Goal: Information Seeking & Learning: Compare options

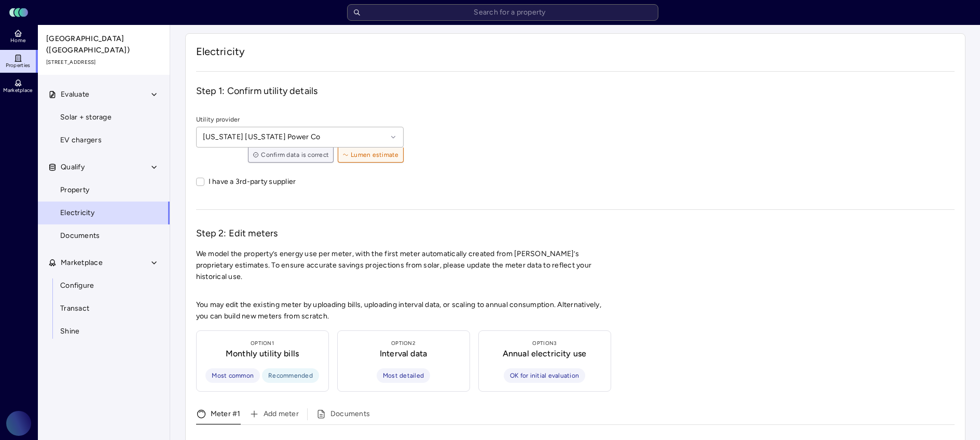
scroll to position [407, 0]
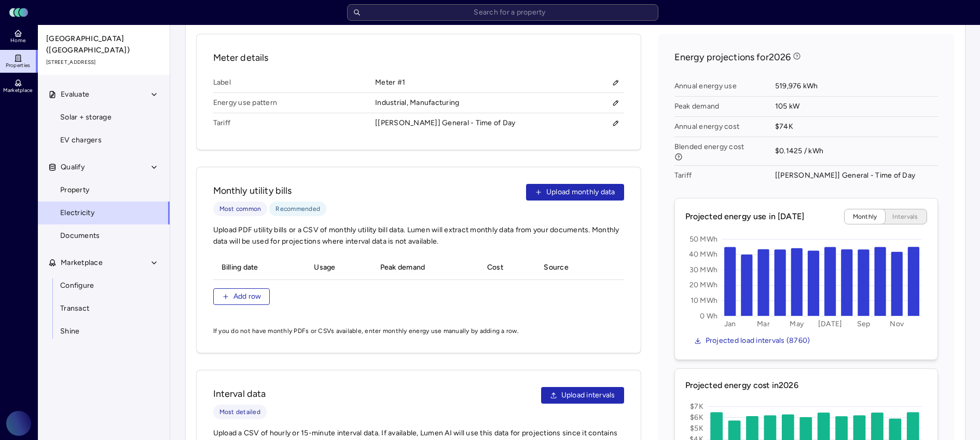
click at [32, 64] on link "Properties" at bounding box center [19, 61] width 38 height 23
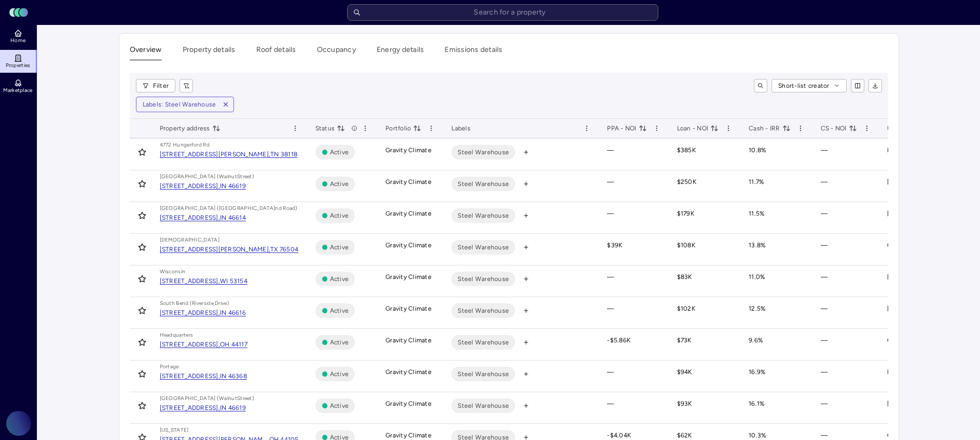
click at [25, 65] on span "Properties" at bounding box center [18, 65] width 25 height 6
click at [12, 46] on link "Home" at bounding box center [19, 36] width 38 height 23
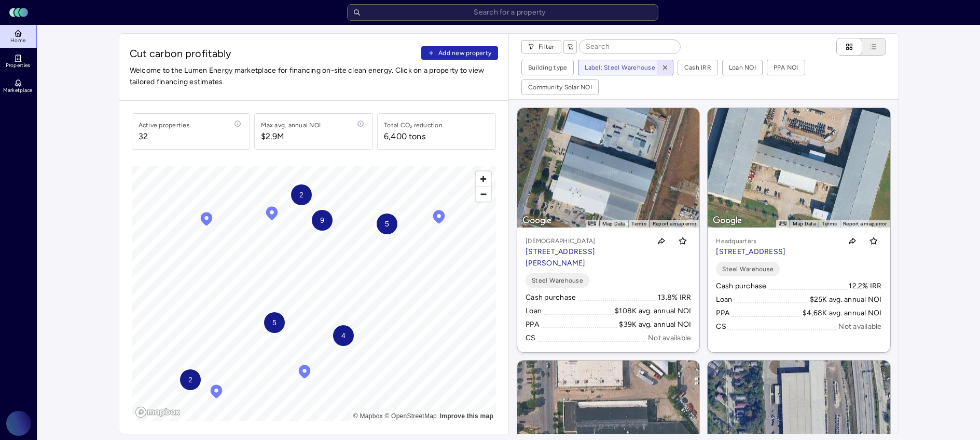
click at [662, 64] on icon "button" at bounding box center [665, 67] width 7 height 7
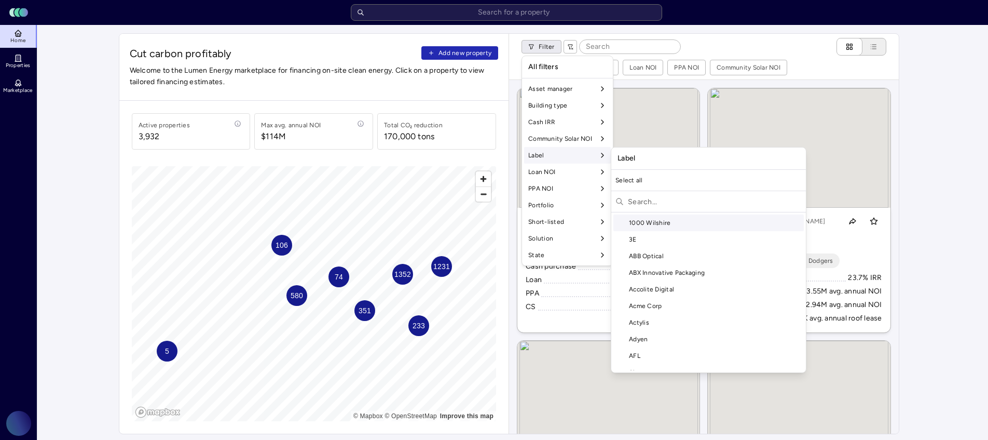
click at [632, 198] on input "text" at bounding box center [715, 201] width 174 height 17
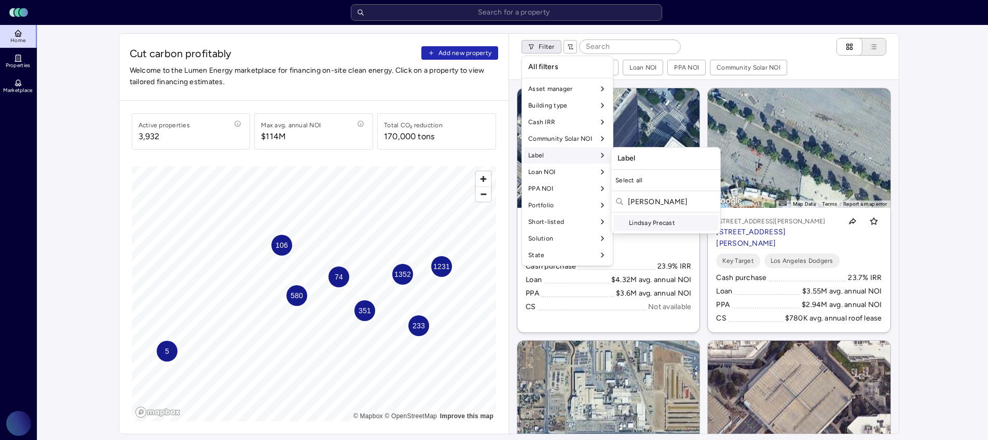
type input "lindsay"
click at [644, 215] on div "Lindsay Precast" at bounding box center [665, 222] width 105 height 17
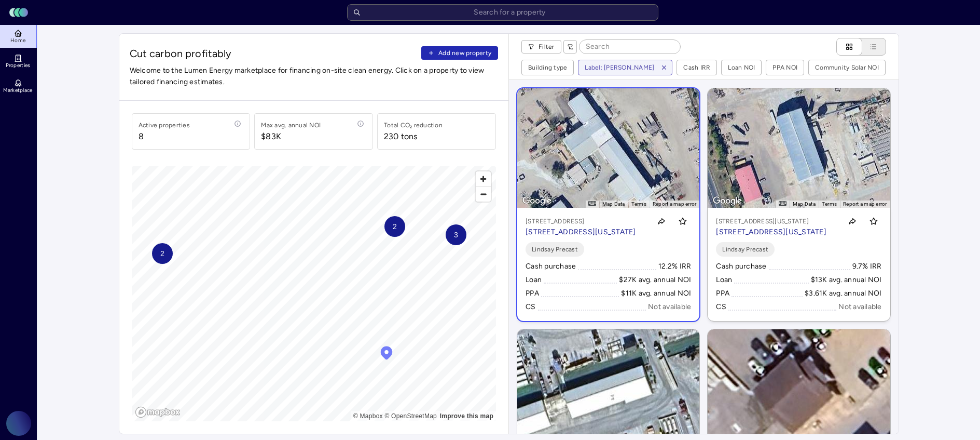
click at [605, 229] on p "3090 E Las Vegas St, Colorado Springs, CO 80906" at bounding box center [581, 231] width 111 height 11
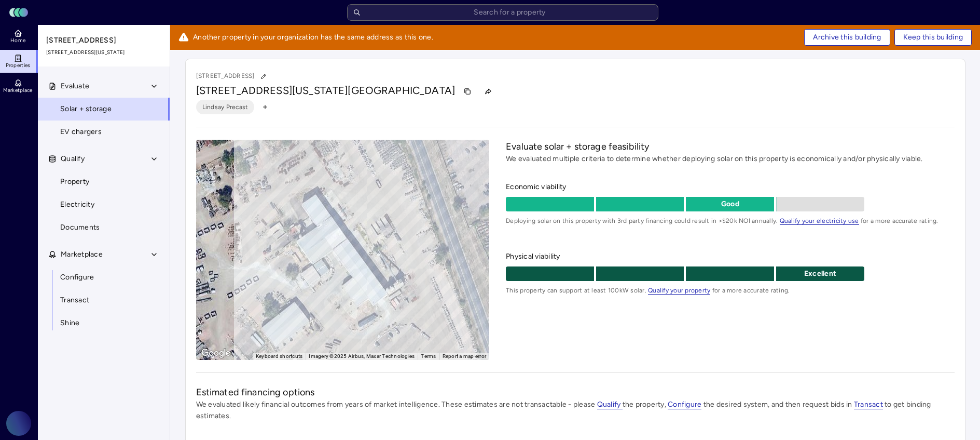
click at [605, 359] on div "Evaluate solar + storage feasibility We evaluated multiple criteria to determin…" at bounding box center [730, 250] width 448 height 220
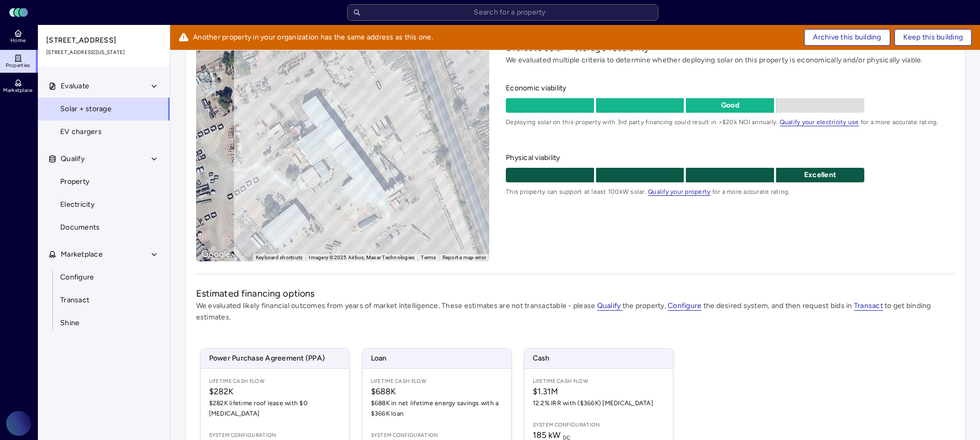
scroll to position [114, 0]
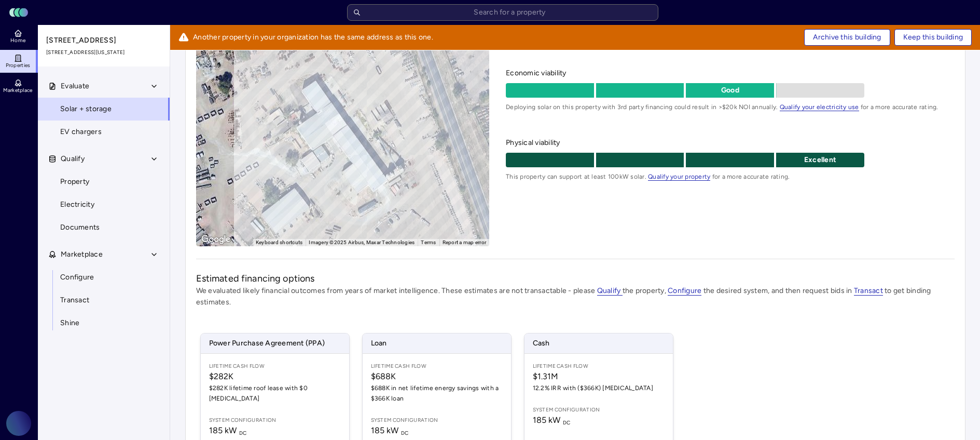
click at [24, 59] on link "Properties" at bounding box center [19, 61] width 38 height 23
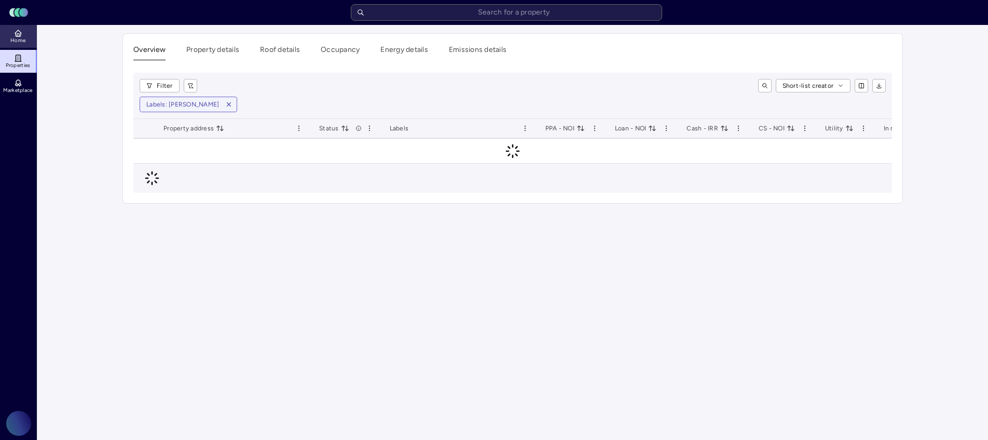
click at [24, 34] on link "Home" at bounding box center [19, 36] width 38 height 23
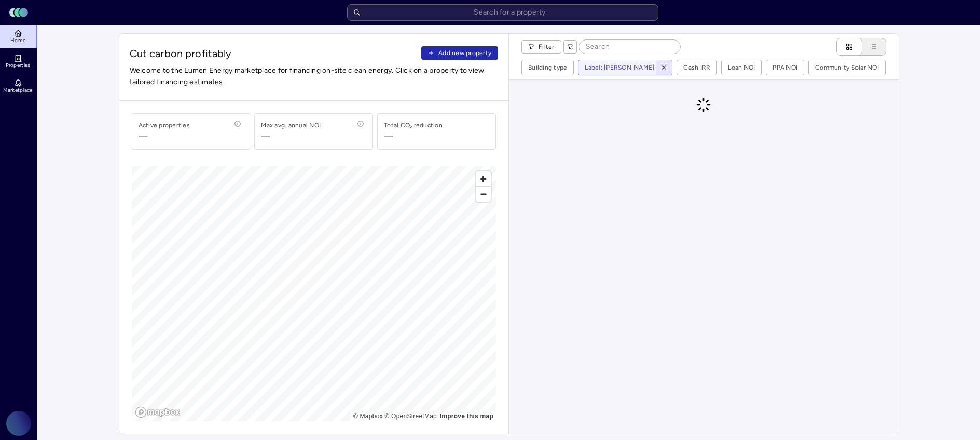
click at [661, 66] on icon "button" at bounding box center [664, 67] width 7 height 7
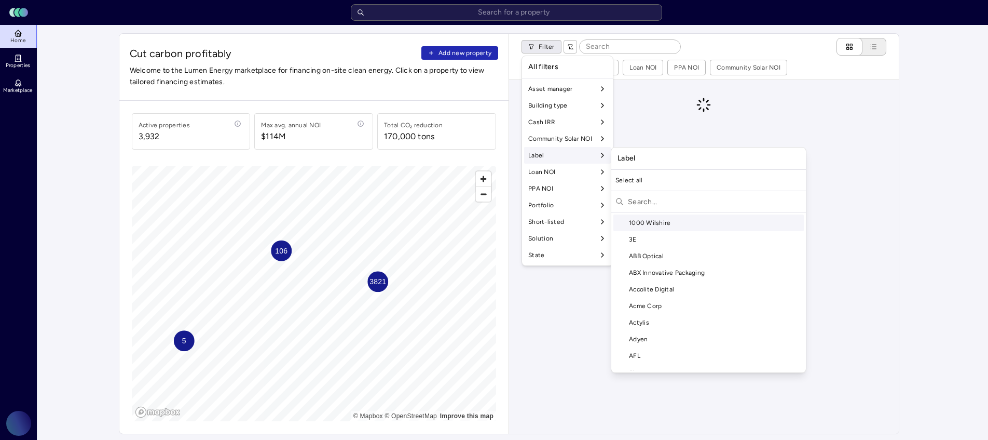
click at [564, 157] on div "Label" at bounding box center [567, 155] width 87 height 17
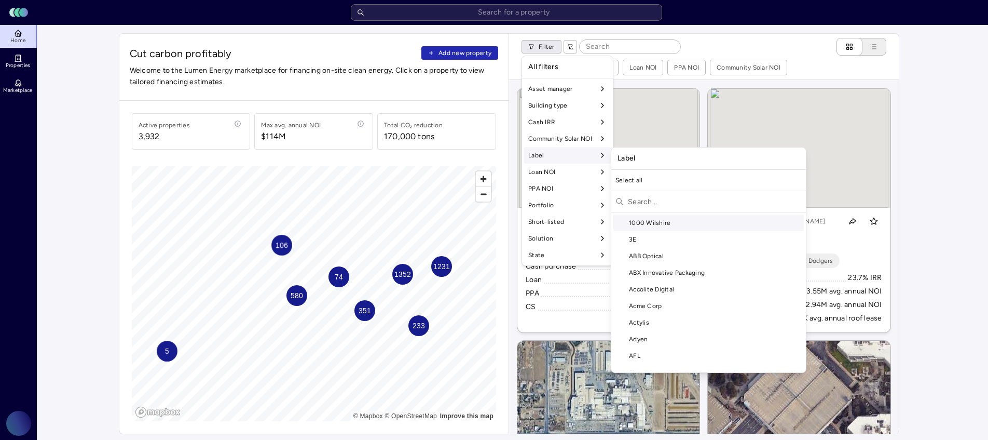
click at [649, 207] on input "text" at bounding box center [715, 201] width 174 height 17
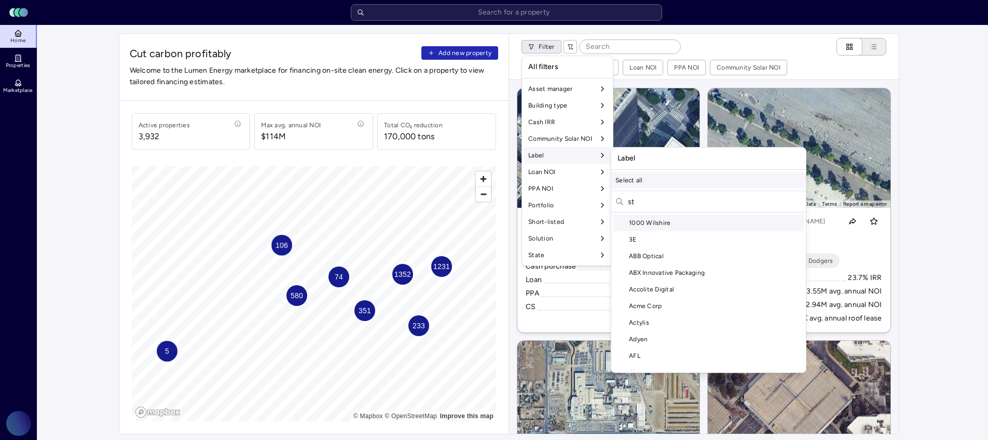
scroll to position [1156, 0]
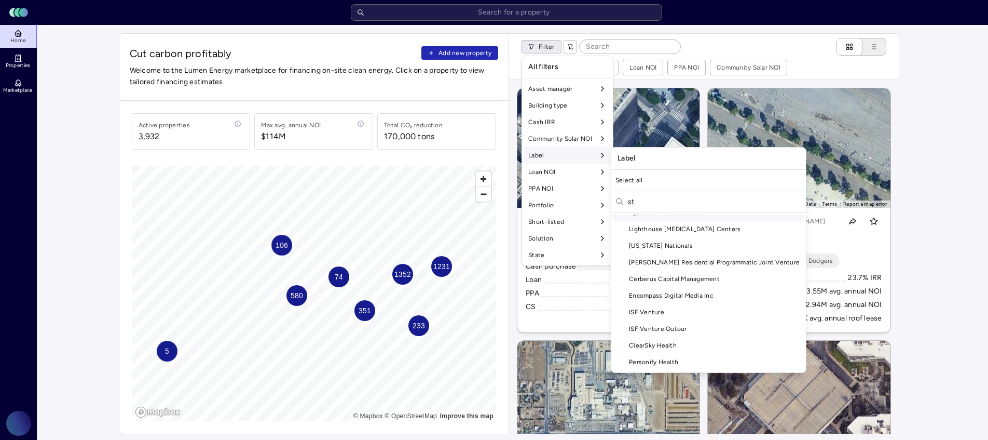
click at [697, 205] on input "st" at bounding box center [715, 201] width 174 height 17
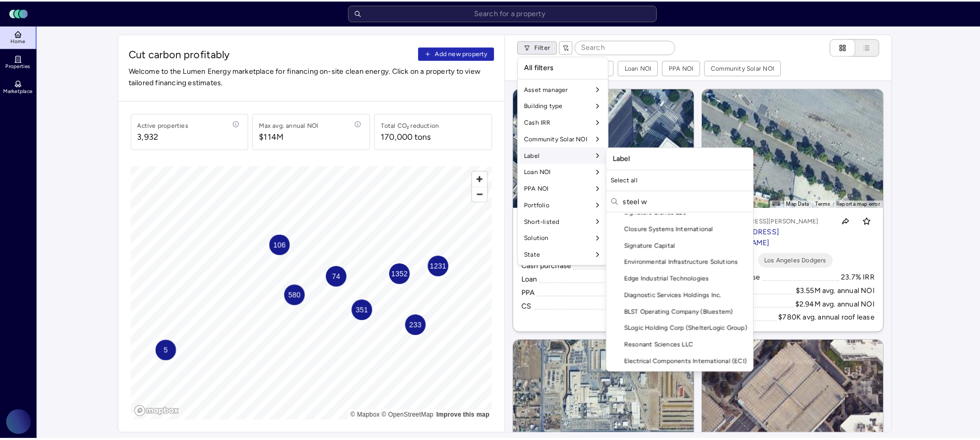
scroll to position [0, 0]
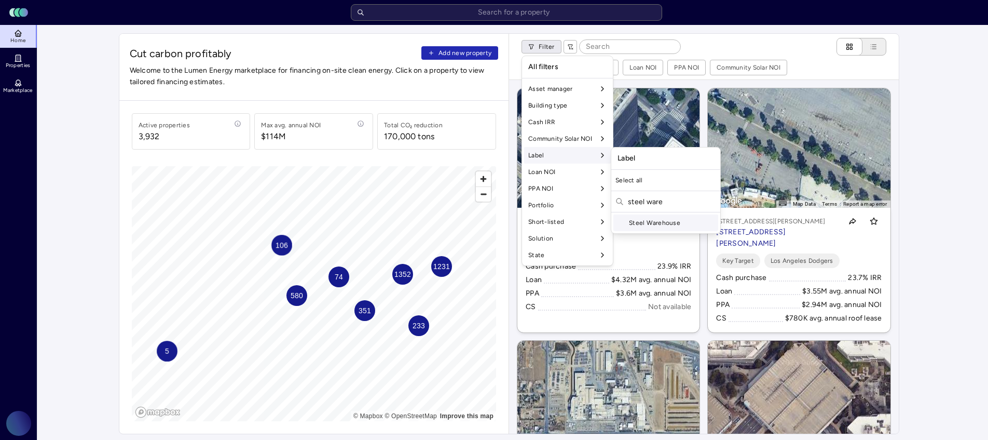
type input "steel ware"
click at [695, 223] on div "Steel Warehouse" at bounding box center [665, 222] width 105 height 17
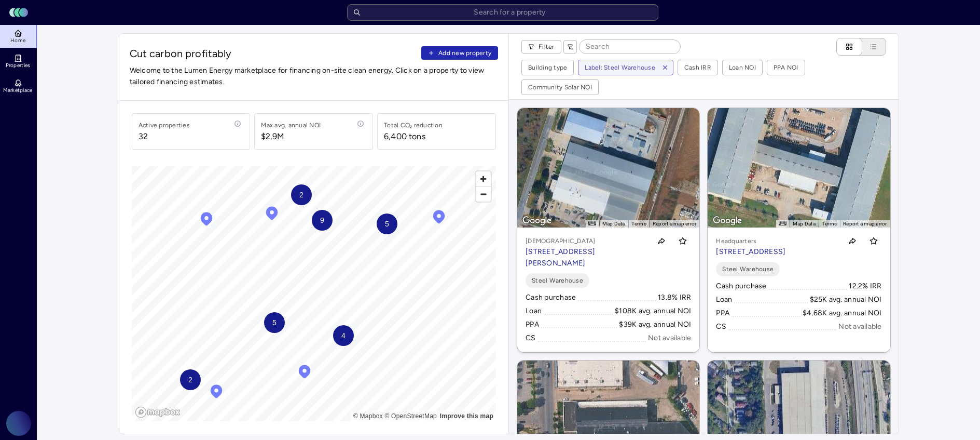
click at [28, 59] on link "Properties" at bounding box center [19, 61] width 38 height 23
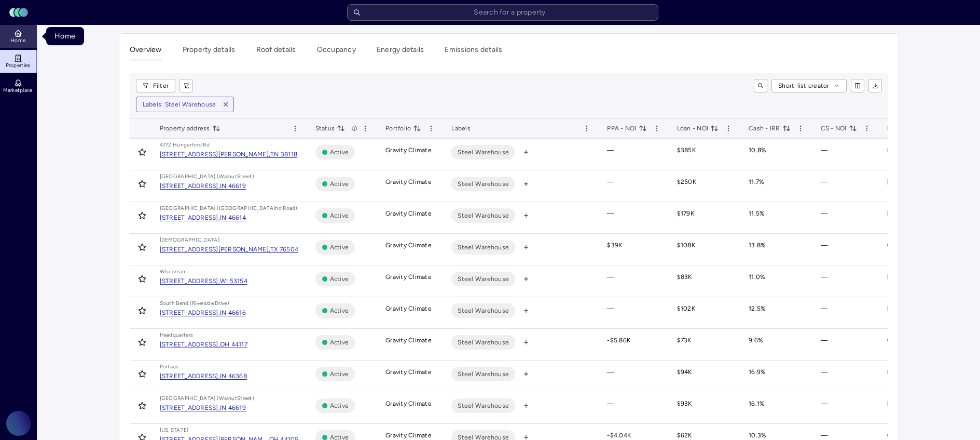
click at [26, 43] on link "Home" at bounding box center [19, 36] width 38 height 23
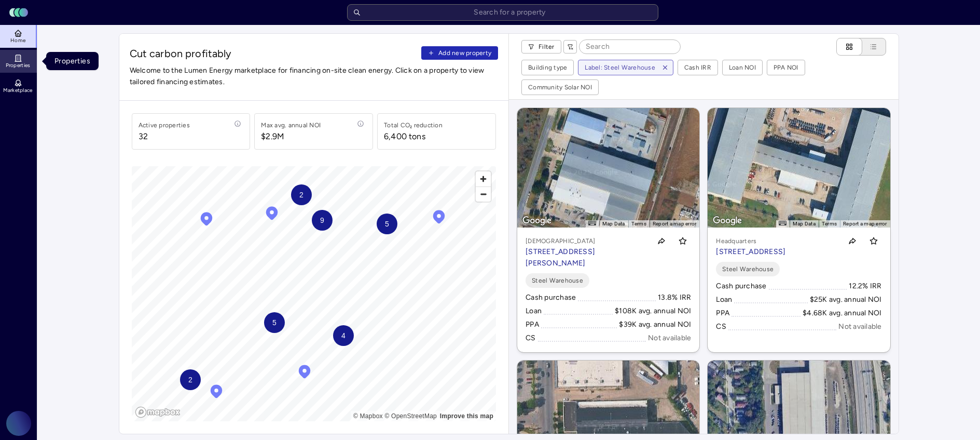
click at [12, 58] on link "Properties" at bounding box center [19, 61] width 38 height 23
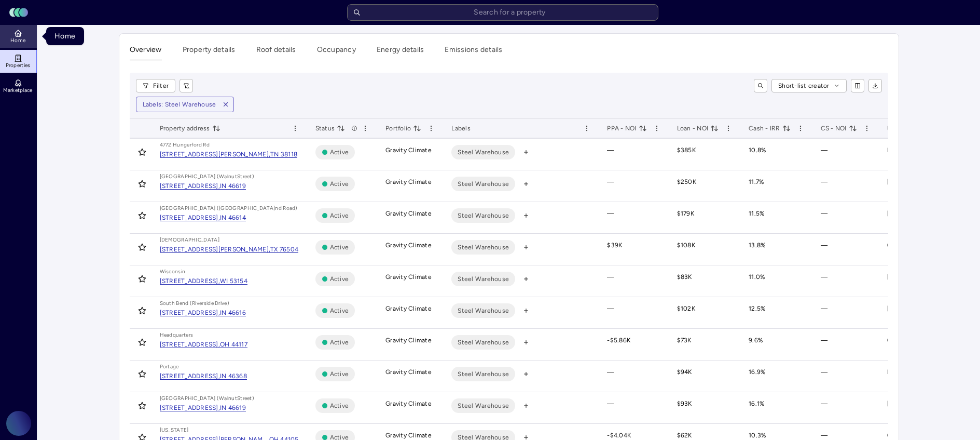
click at [32, 41] on link "Home" at bounding box center [19, 36] width 38 height 23
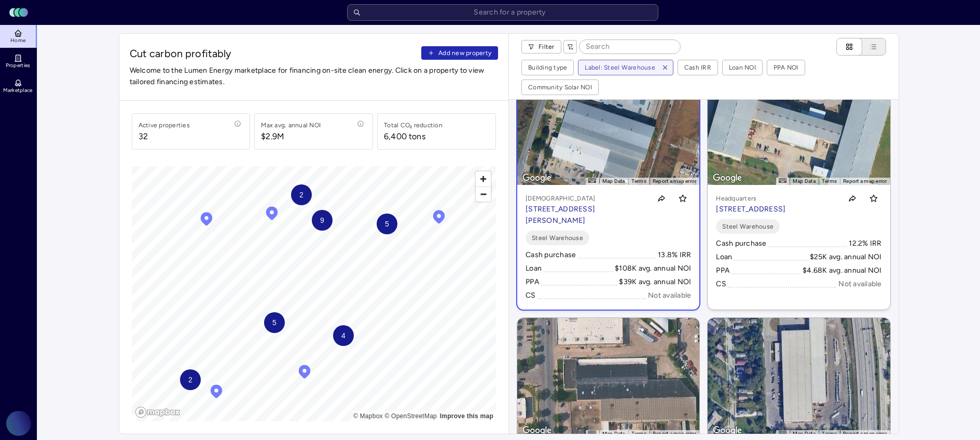
scroll to position [142, 0]
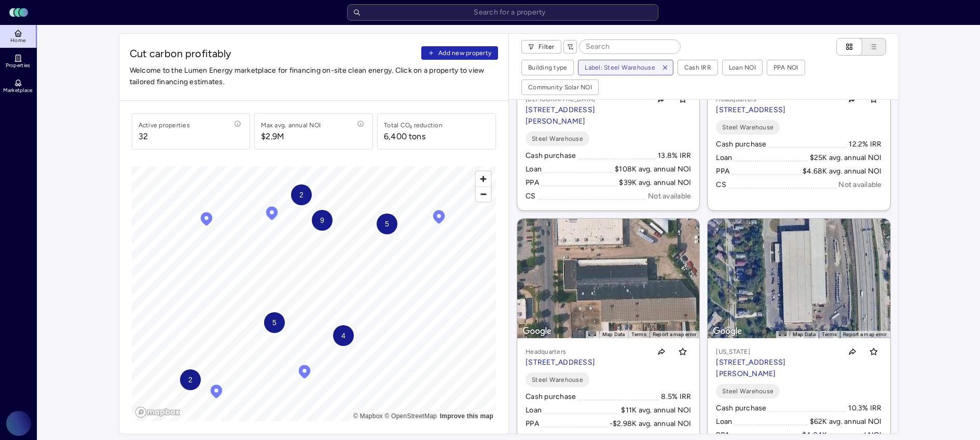
click at [193, 378] on div "2" at bounding box center [190, 379] width 21 height 21
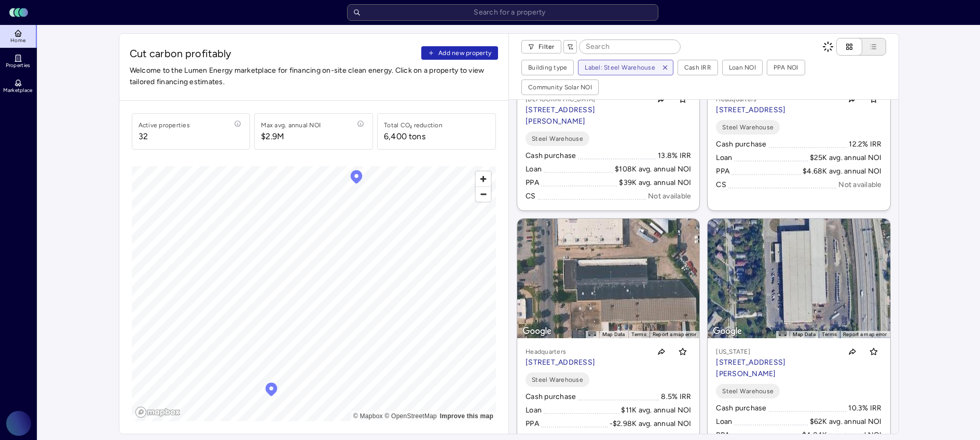
scroll to position [0, 0]
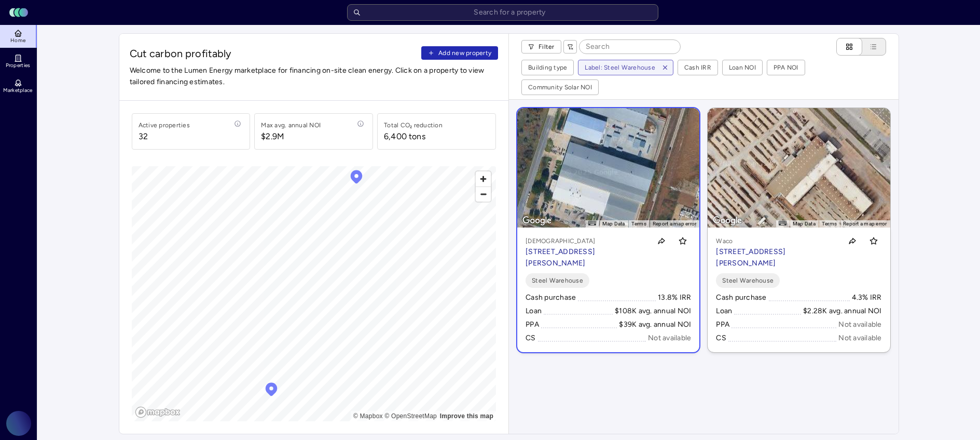
click at [596, 246] on p "3601 Eberhardt Rd, Temple, TX 76504" at bounding box center [586, 257] width 121 height 23
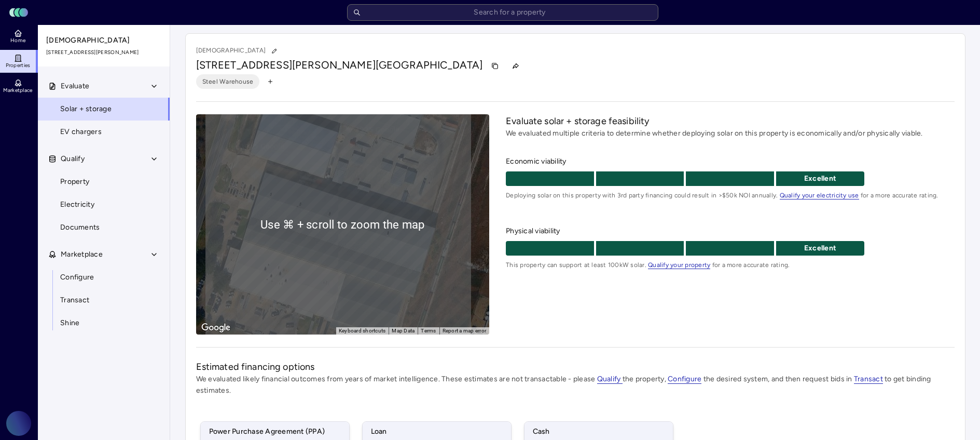
click at [22, 57] on icon at bounding box center [18, 58] width 8 height 8
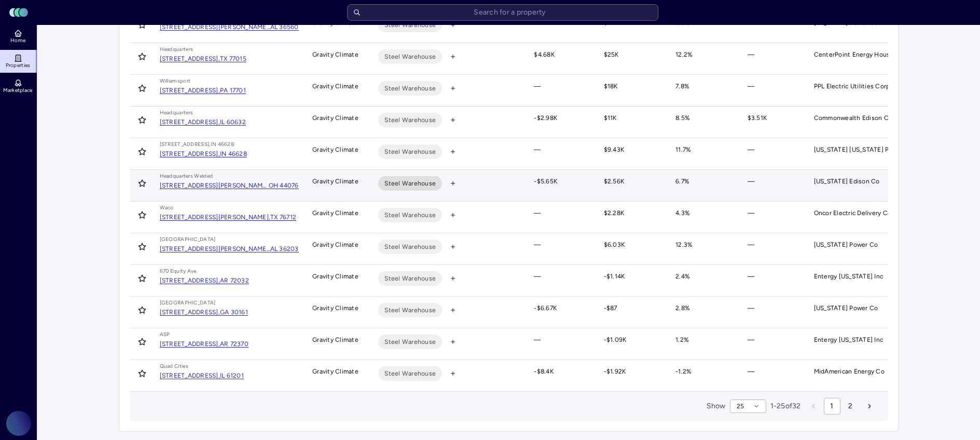
scroll to position [547, 0]
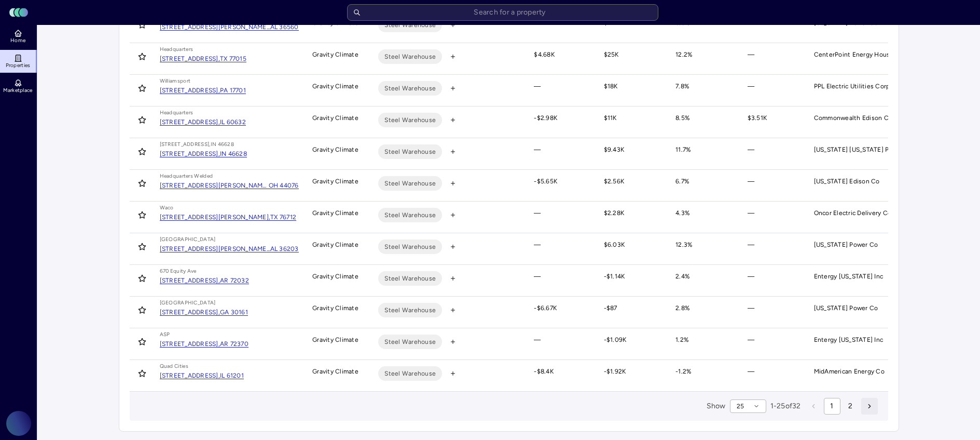
click at [872, 406] on icon "next page" at bounding box center [869, 405] width 7 height 7
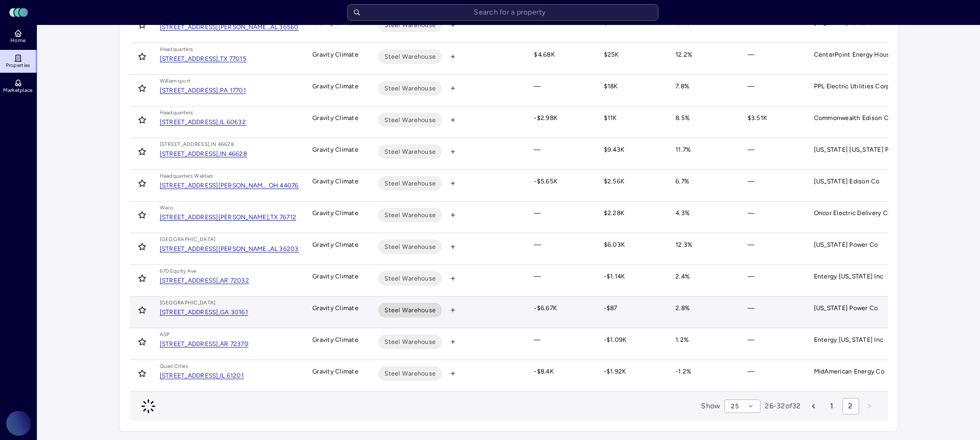
scroll to position [0, 0]
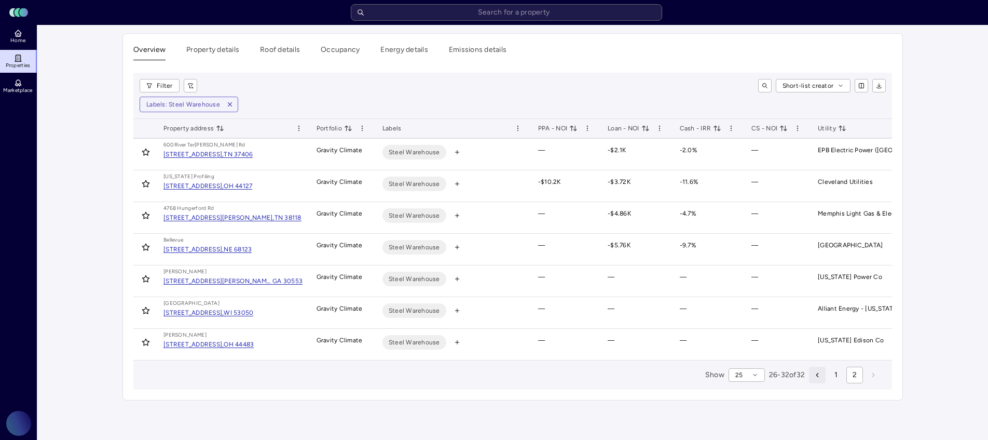
click at [814, 378] on icon "previous page" at bounding box center [817, 374] width 7 height 7
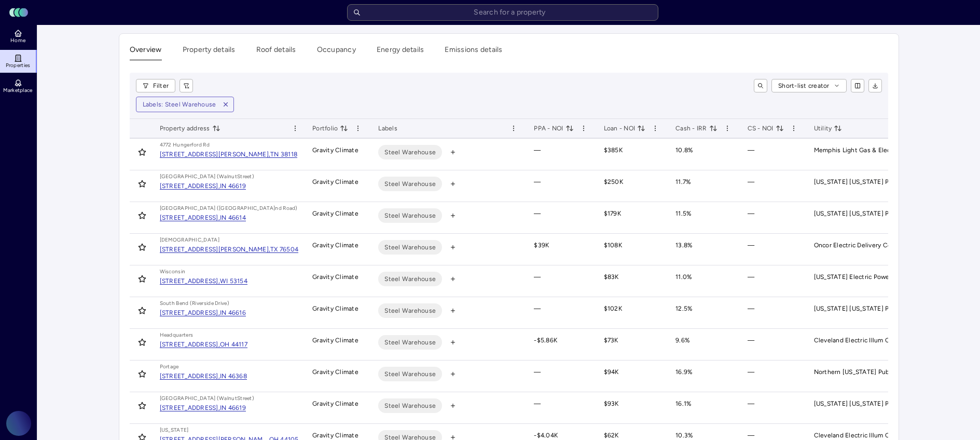
click at [778, 125] on icon "toggle sorting" at bounding box center [780, 128] width 8 height 8
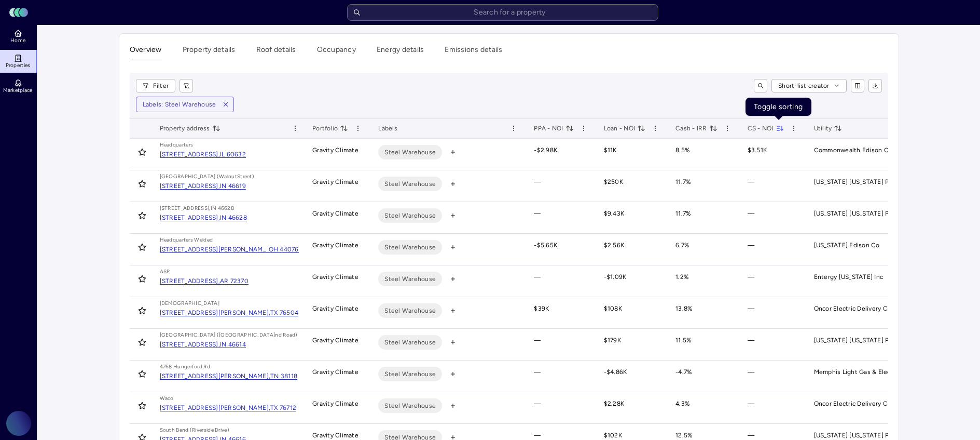
click at [780, 129] on icon "toggle sorting" at bounding box center [780, 128] width 8 height 8
click at [780, 127] on icon "toggle sorting" at bounding box center [780, 128] width 8 height 8
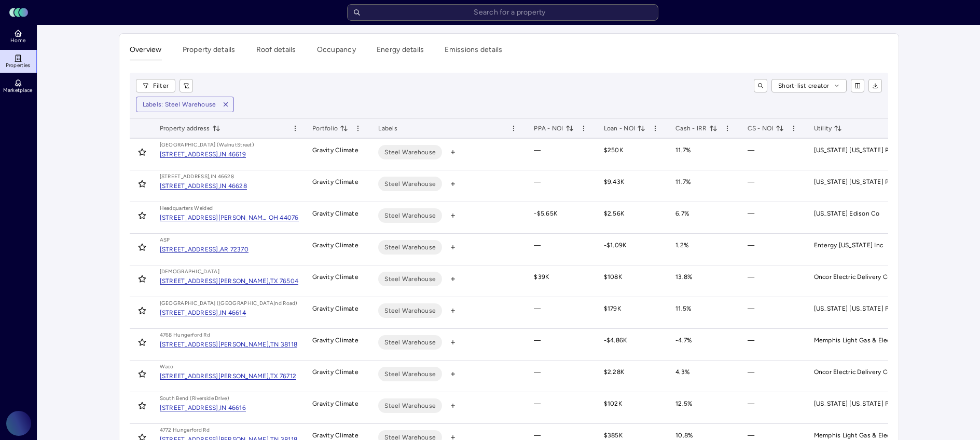
click at [564, 129] on span "PPA - NOI" at bounding box center [553, 128] width 39 height 10
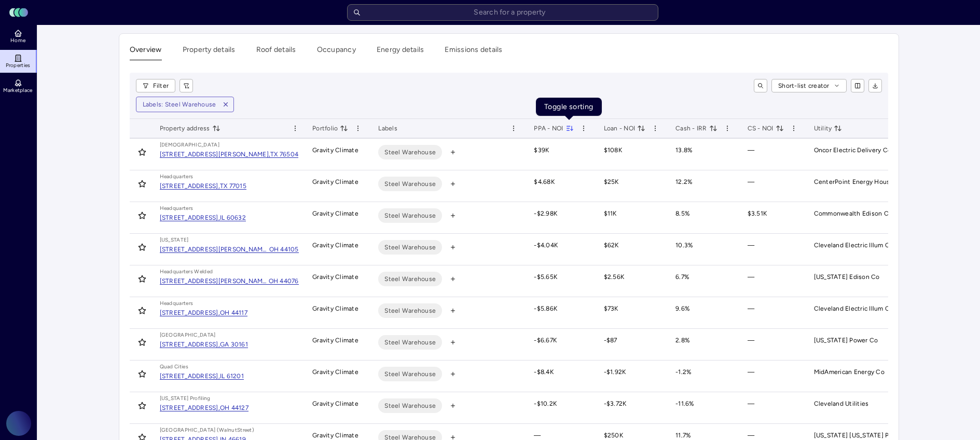
click at [569, 129] on icon "toggle sorting" at bounding box center [570, 128] width 8 height 8
click at [574, 123] on div "PPA - NOI" at bounding box center [560, 128] width 53 height 10
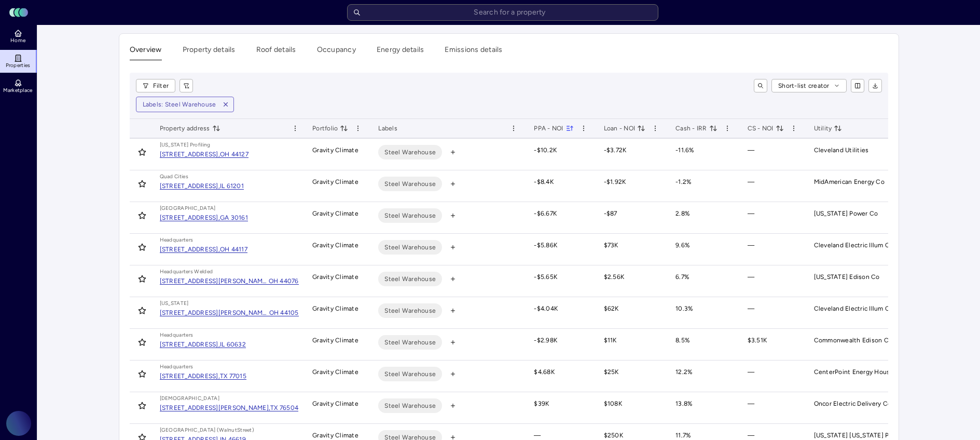
click at [570, 126] on icon "toggle sorting" at bounding box center [570, 128] width 8 height 8
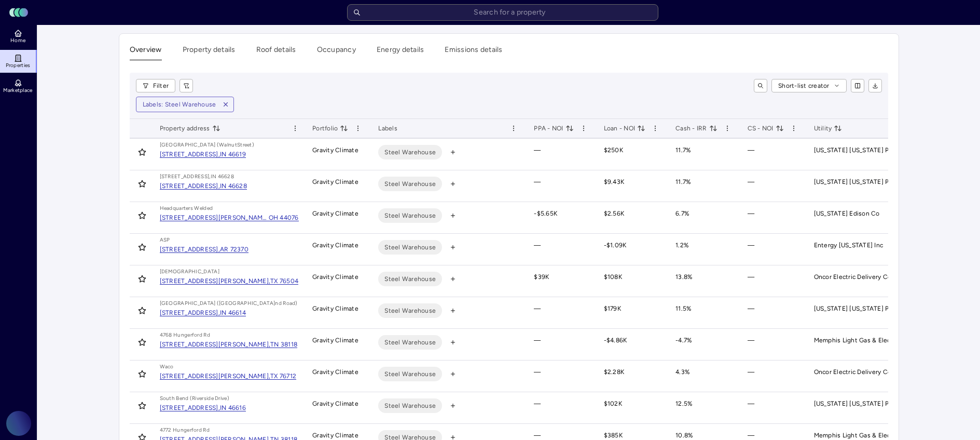
click at [714, 128] on icon "toggle sorting" at bounding box center [715, 128] width 3 height 5
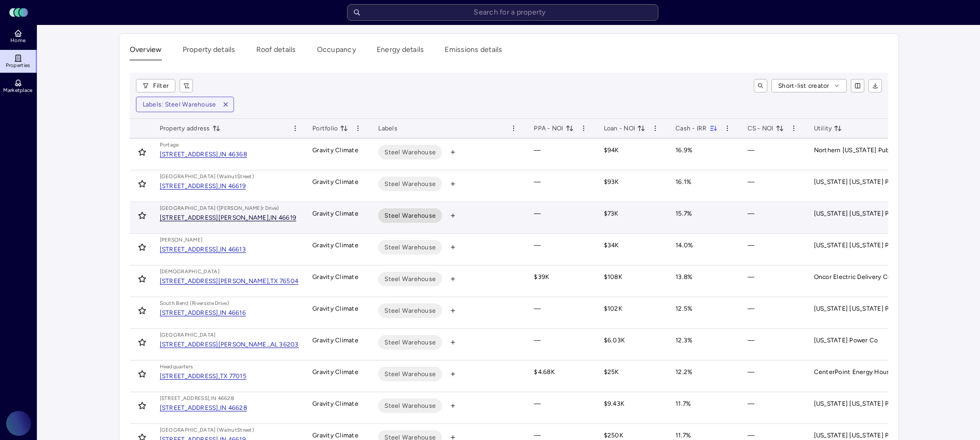
click at [270, 217] on div "IN 46619" at bounding box center [283, 217] width 26 height 6
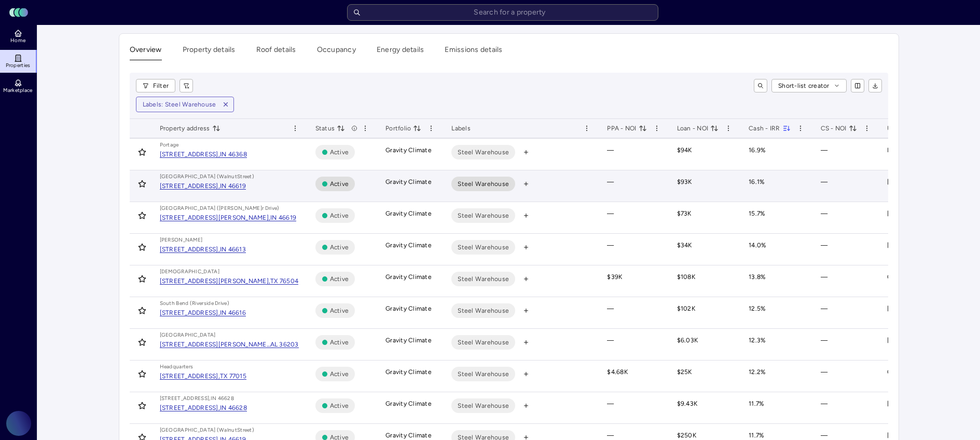
click at [250, 181] on div "South Bend (Walnut Street) 1217 S Walnut St, South Bend, IN 46619" at bounding box center [229, 181] width 139 height 19
click at [220, 186] on div "[STREET_ADDRESS]," at bounding box center [190, 186] width 60 height 6
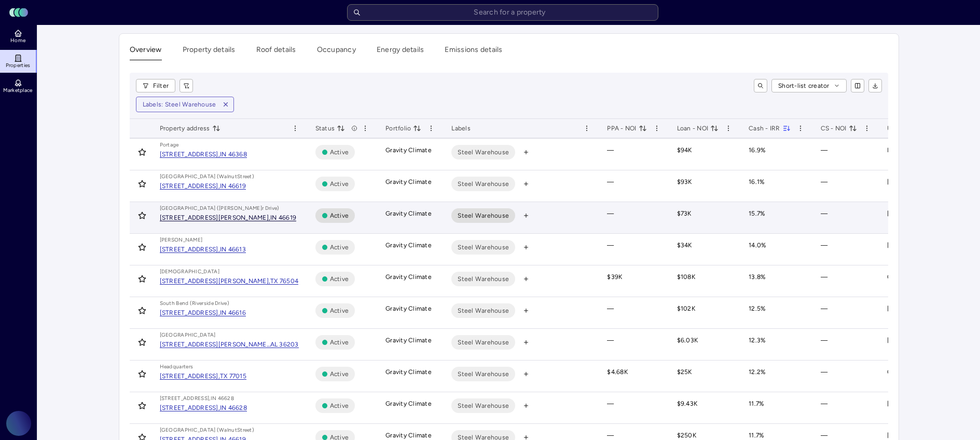
click at [214, 221] on span "[STREET_ADDRESS][PERSON_NAME]" at bounding box center [228, 217] width 137 height 7
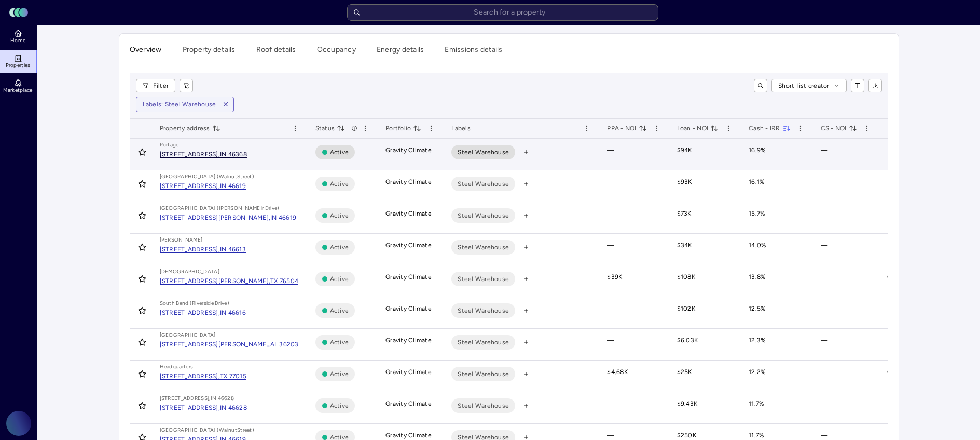
click at [220, 154] on div "[STREET_ADDRESS]," at bounding box center [190, 154] width 60 height 6
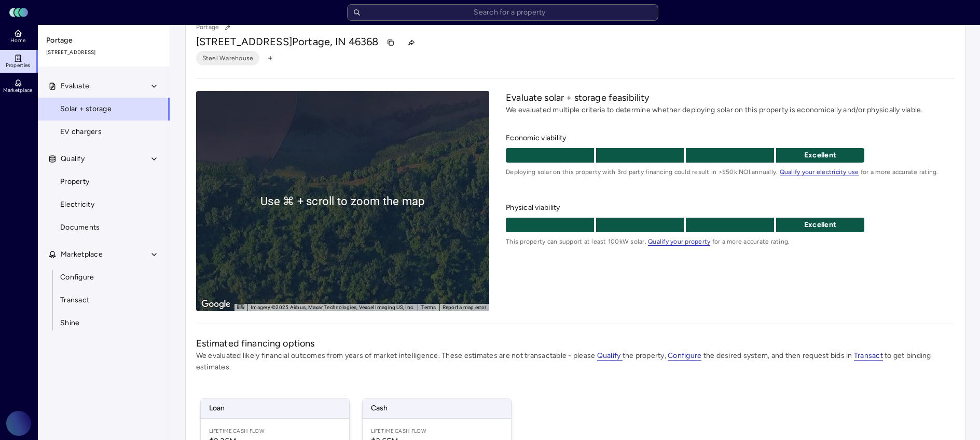
scroll to position [24, 0]
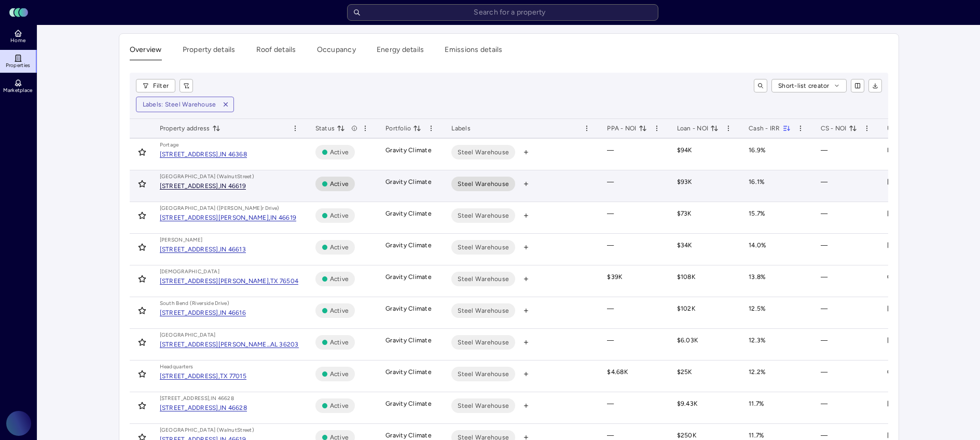
click at [191, 187] on div "[STREET_ADDRESS]," at bounding box center [190, 186] width 60 height 6
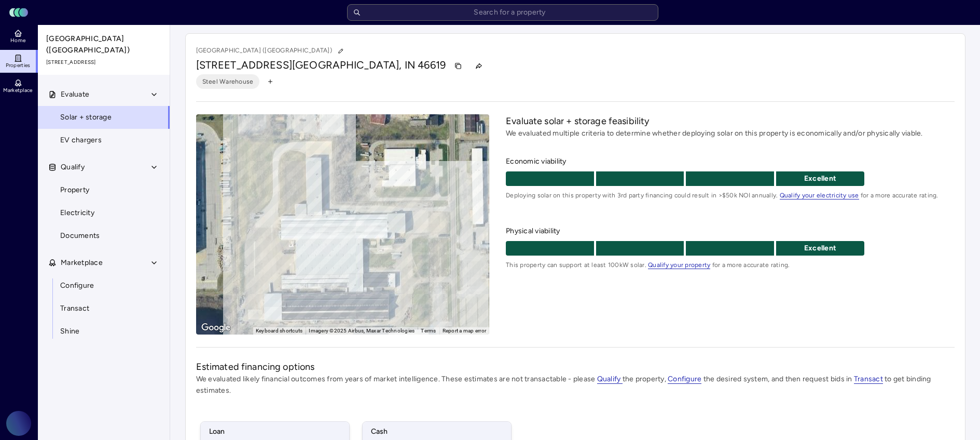
scroll to position [30, 0]
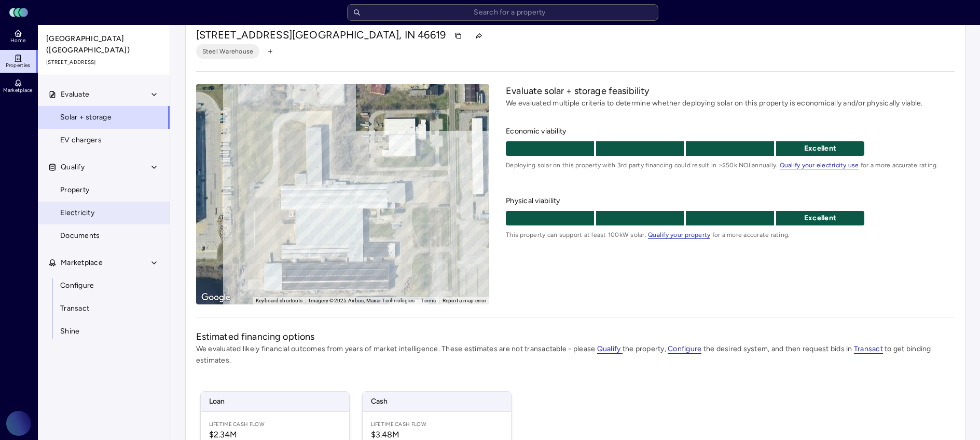
click at [140, 203] on link "Electricity" at bounding box center [103, 212] width 133 height 23
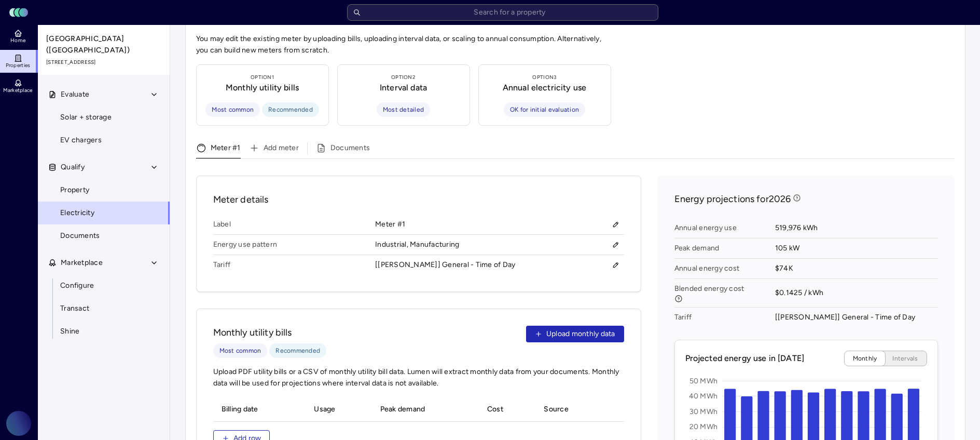
scroll to position [302, 0]
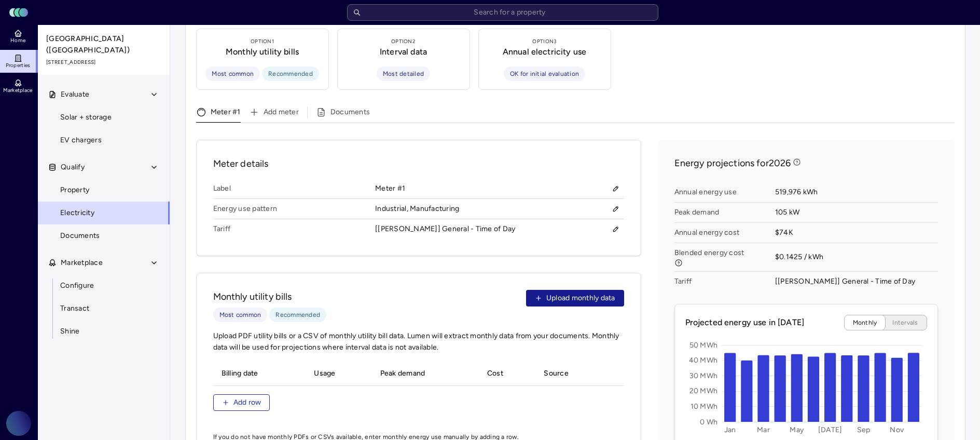
click at [572, 290] on button "Upload monthly data" at bounding box center [575, 298] width 98 height 17
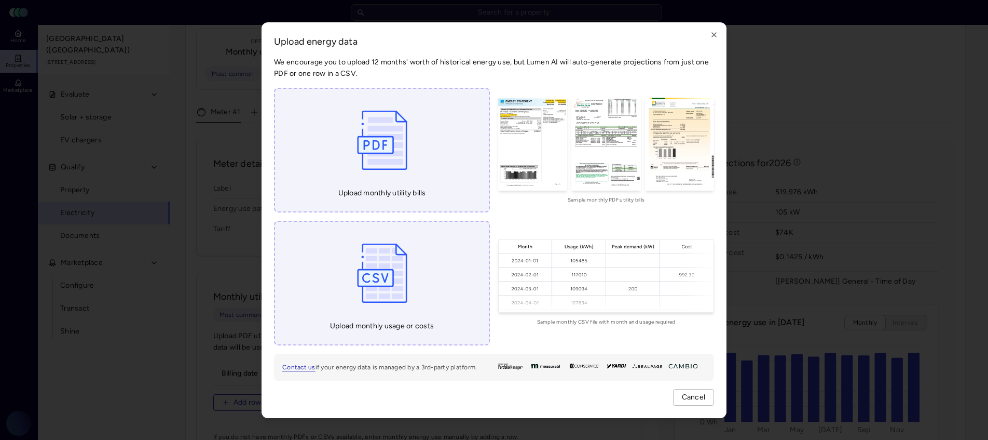
click at [453, 203] on div "Upload monthly utility bills" at bounding box center [382, 150] width 216 height 125
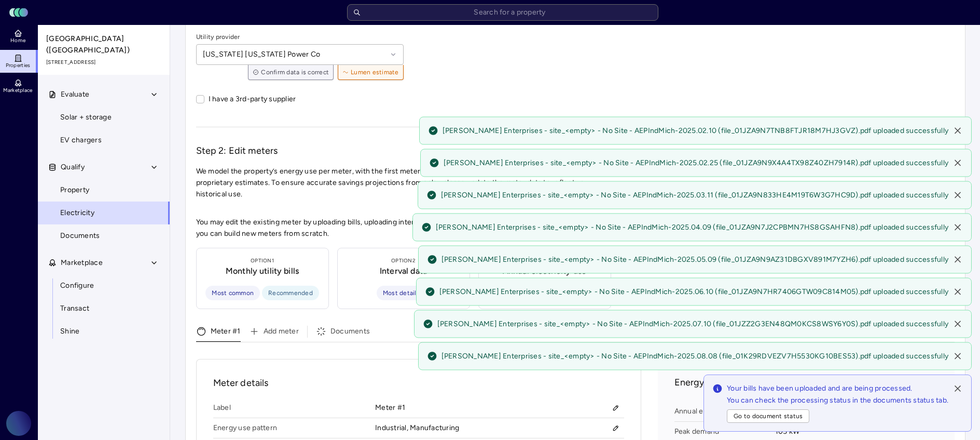
scroll to position [35, 0]
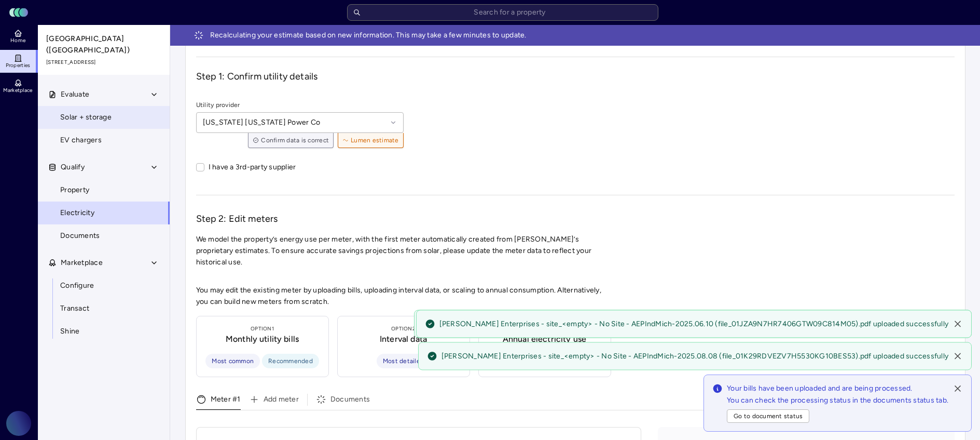
click at [111, 112] on span "Solar + storage" at bounding box center [85, 117] width 51 height 11
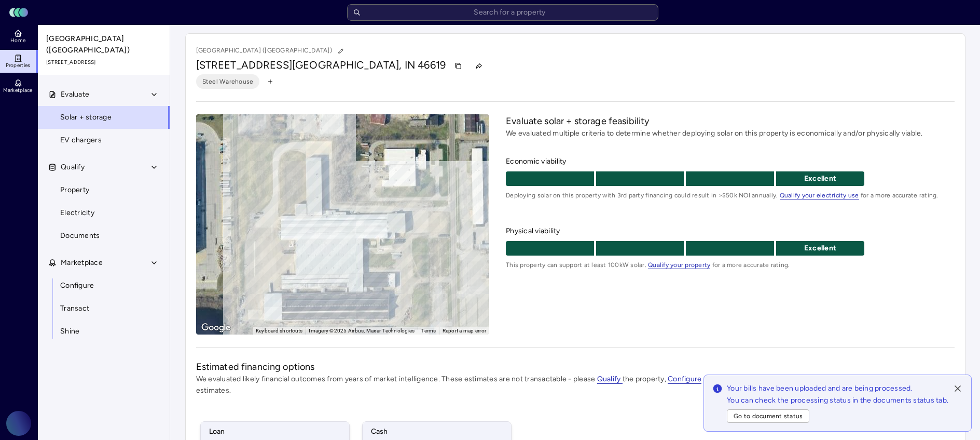
click at [957, 386] on icon at bounding box center [958, 388] width 10 height 10
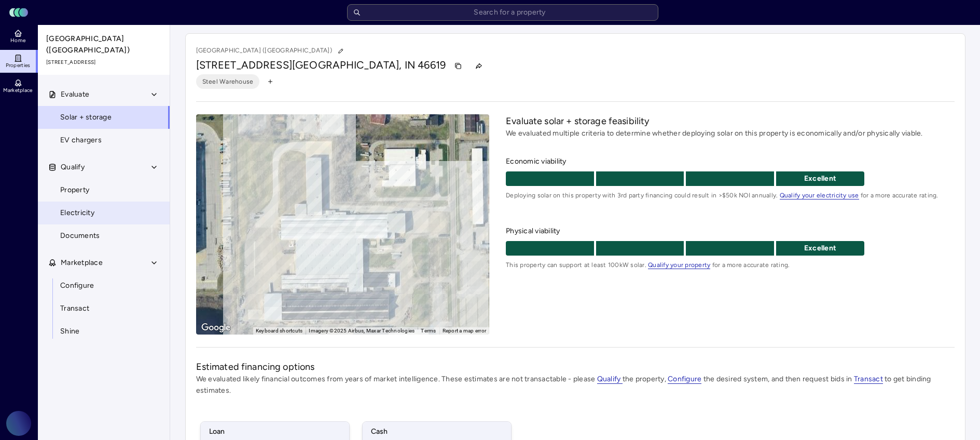
click at [137, 203] on link "Electricity" at bounding box center [103, 212] width 133 height 23
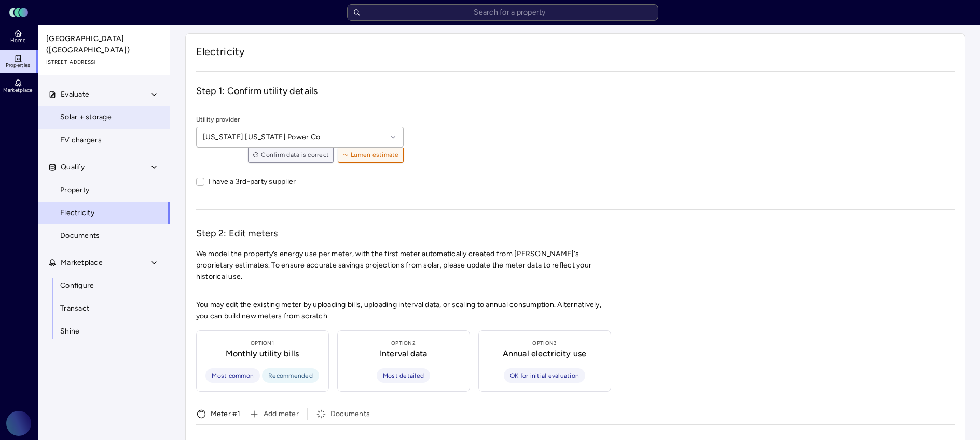
click at [128, 110] on link "Solar + storage" at bounding box center [103, 117] width 133 height 23
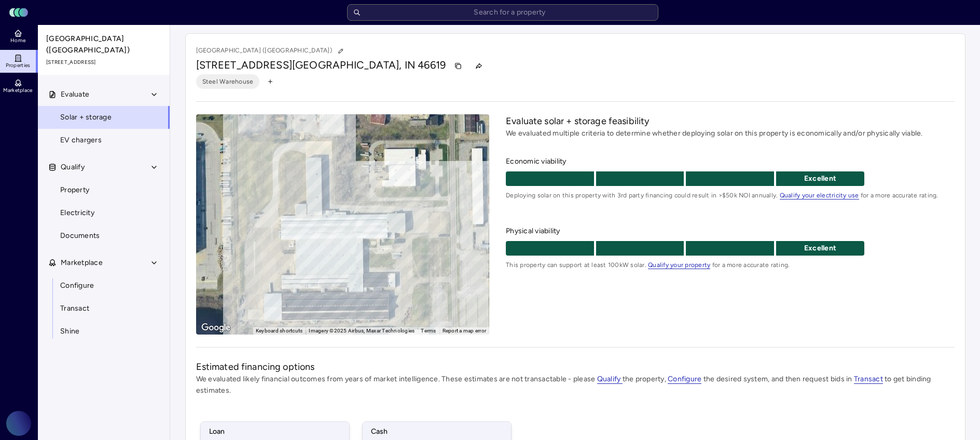
click at [23, 62] on span "Properties" at bounding box center [18, 65] width 25 height 6
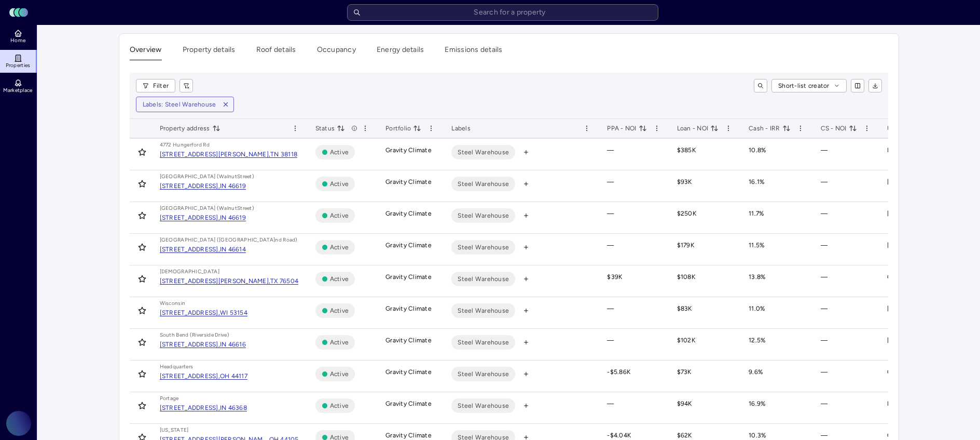
click at [788, 129] on icon "toggle sorting" at bounding box center [787, 128] width 8 height 8
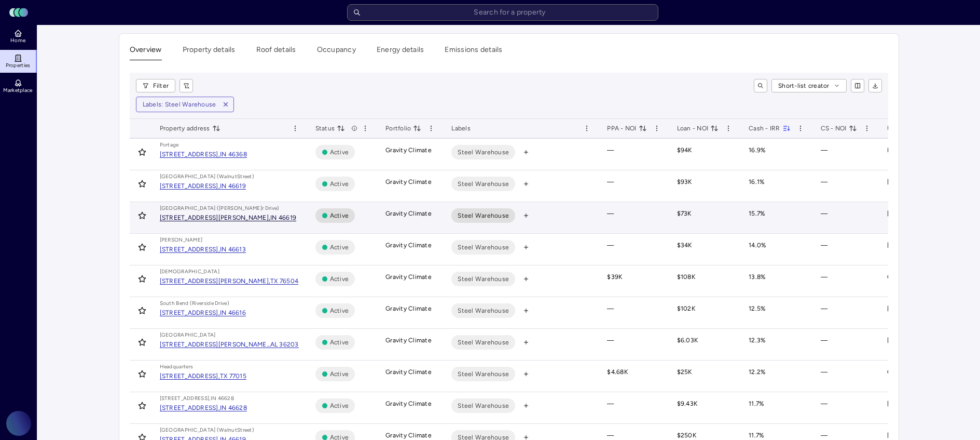
click at [270, 219] on div "IN 46619" at bounding box center [283, 217] width 26 height 6
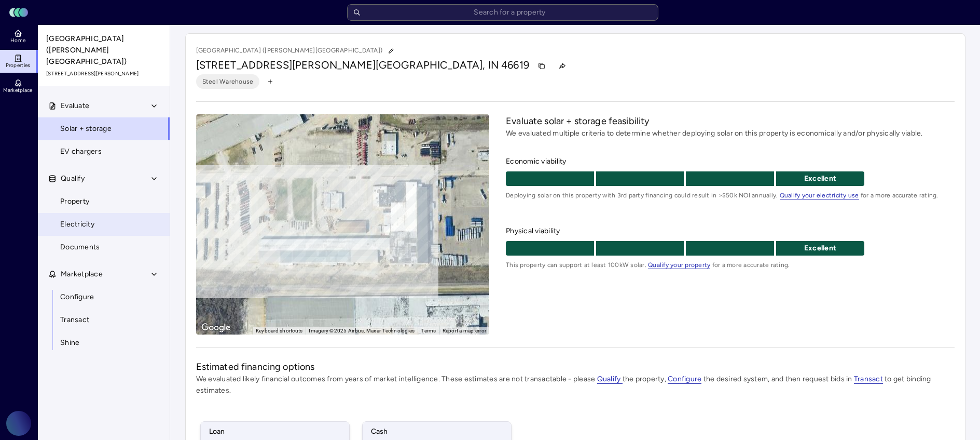
click at [111, 213] on link "Electricity" at bounding box center [103, 224] width 133 height 23
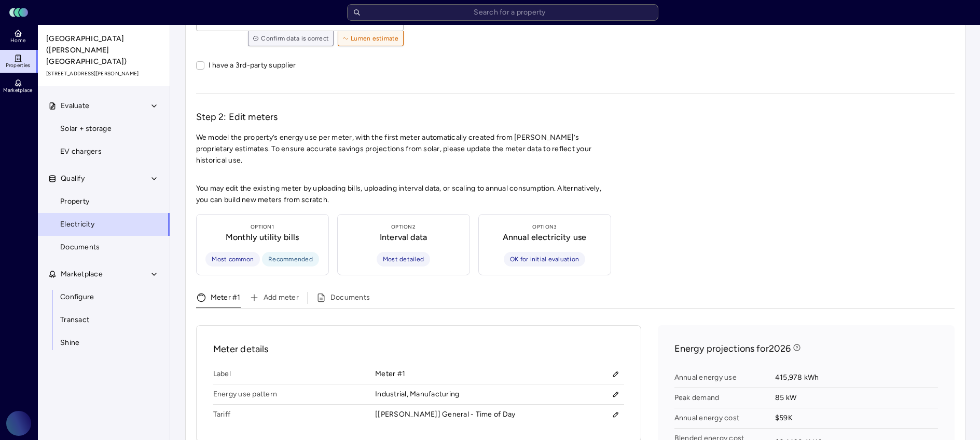
scroll to position [202, 0]
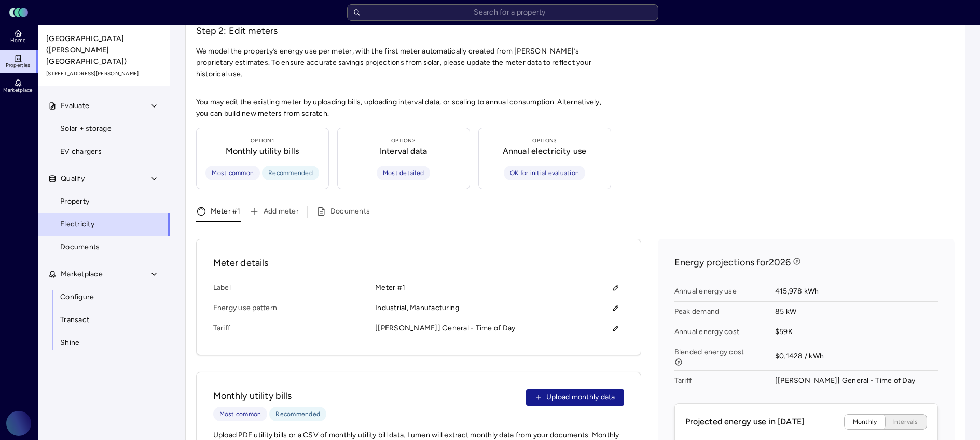
click at [547, 391] on span "Upload monthly data" at bounding box center [581, 396] width 69 height 11
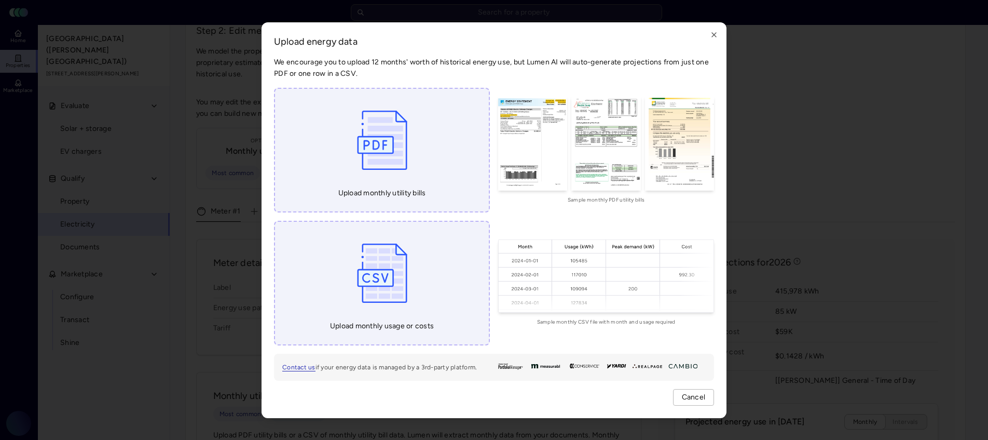
click at [411, 187] on span "Upload monthly utility bills" at bounding box center [382, 192] width 88 height 11
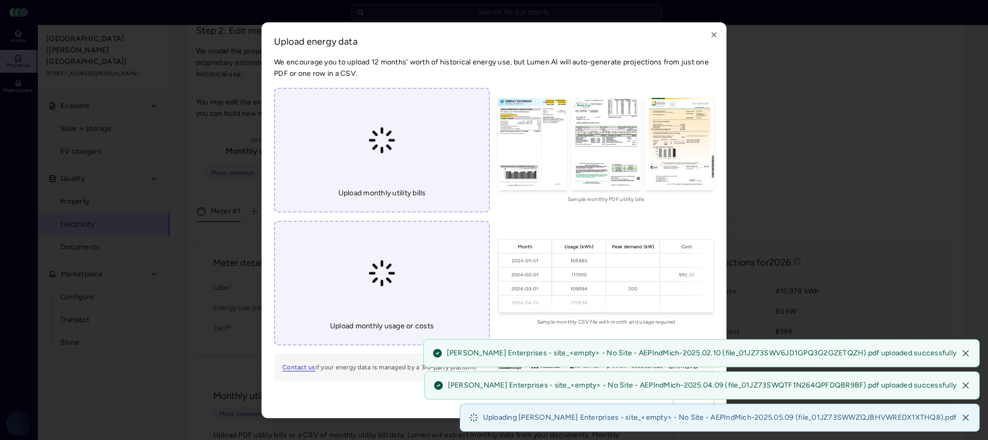
click at [755, 48] on div at bounding box center [494, 220] width 988 height 440
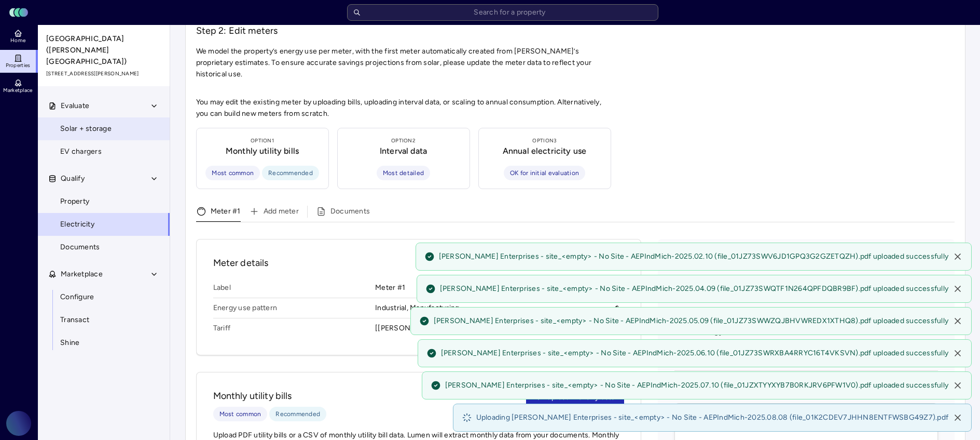
click at [120, 117] on link "Solar + storage" at bounding box center [103, 128] width 133 height 23
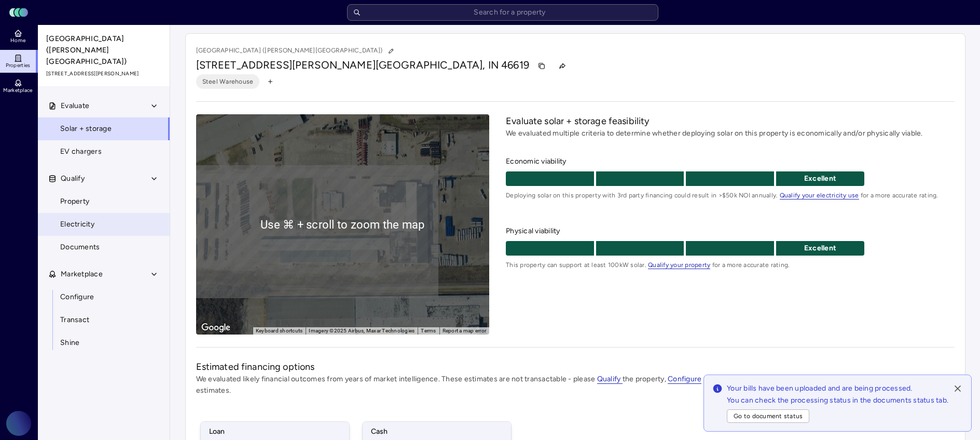
click at [109, 213] on link "Electricity" at bounding box center [103, 224] width 133 height 23
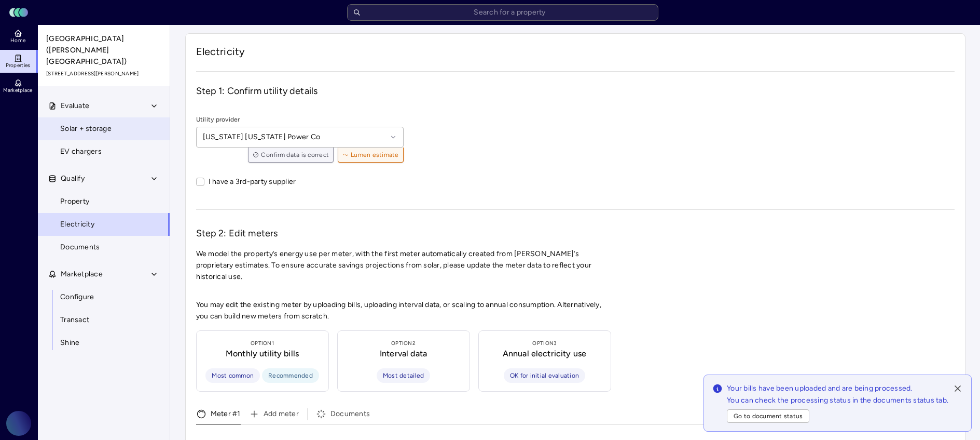
click at [116, 117] on link "Solar + storage" at bounding box center [103, 128] width 133 height 23
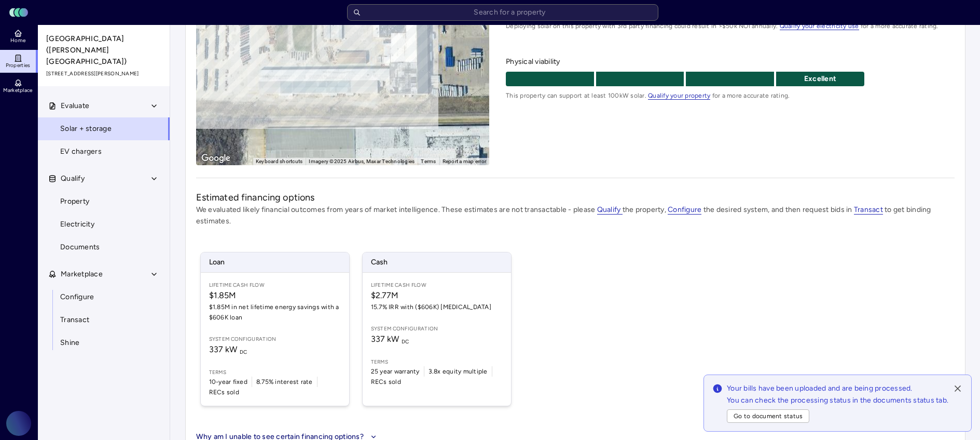
scroll to position [170, 0]
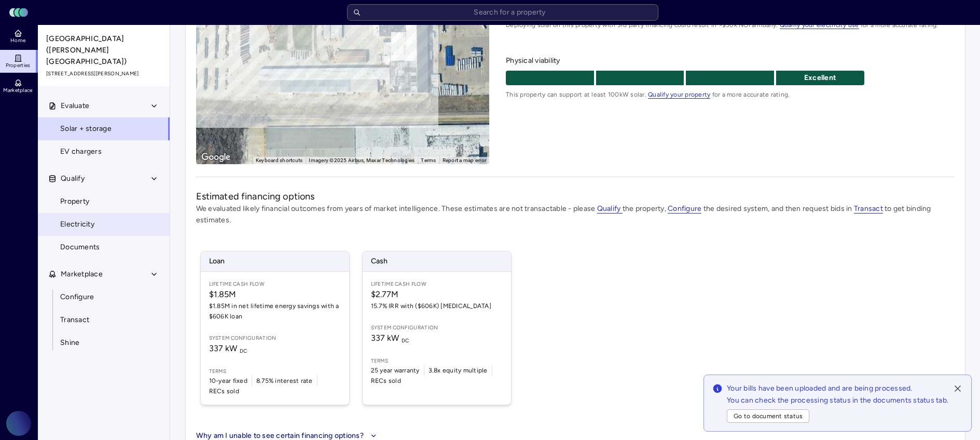
click at [124, 213] on link "Electricity" at bounding box center [103, 224] width 133 height 23
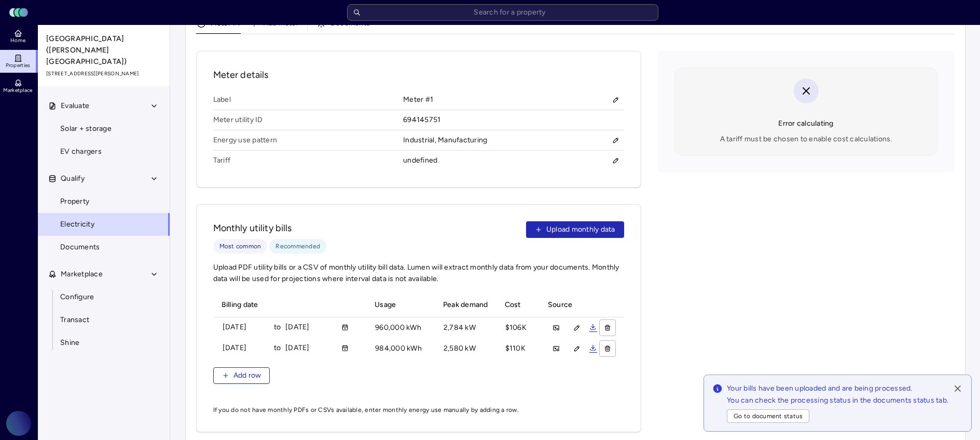
scroll to position [391, 0]
click at [116, 117] on link "Solar + storage" at bounding box center [103, 128] width 133 height 23
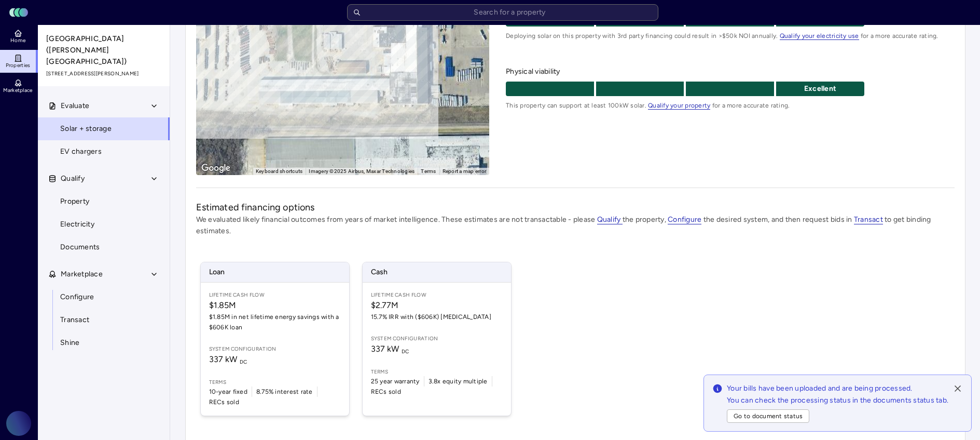
scroll to position [160, 0]
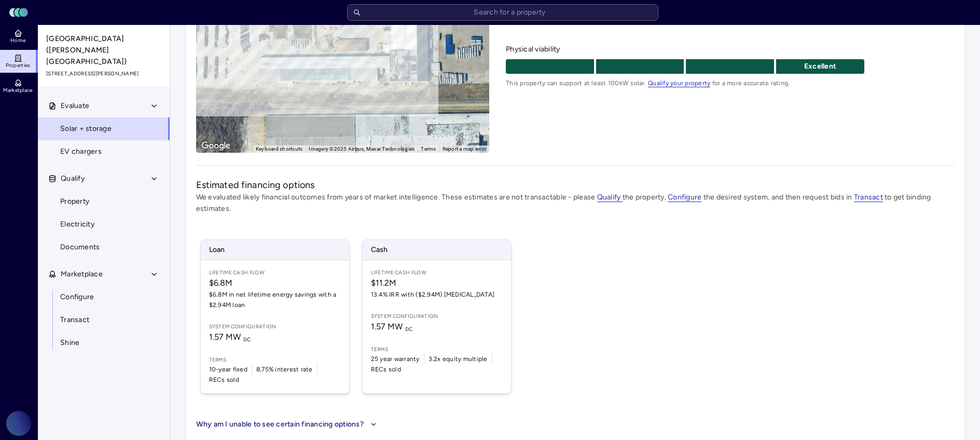
scroll to position [190, 0]
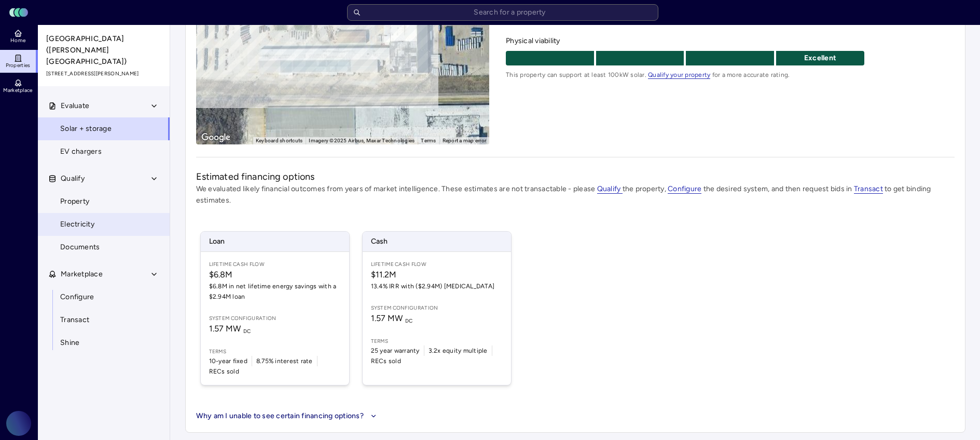
click at [108, 213] on link "Electricity" at bounding box center [103, 224] width 133 height 23
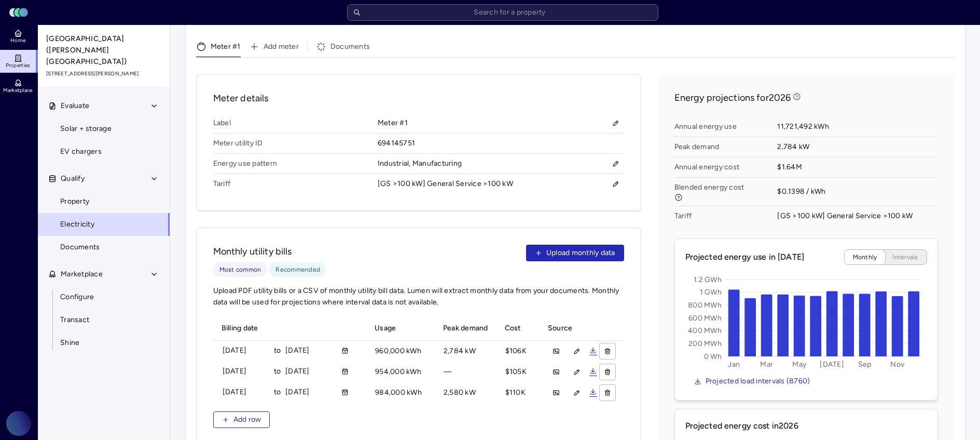
scroll to position [328, 0]
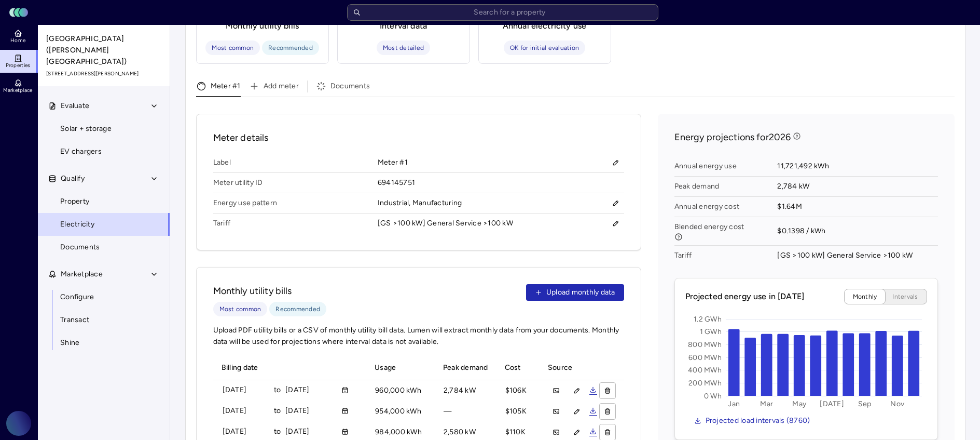
click at [17, 60] on icon at bounding box center [17, 60] width 1 height 0
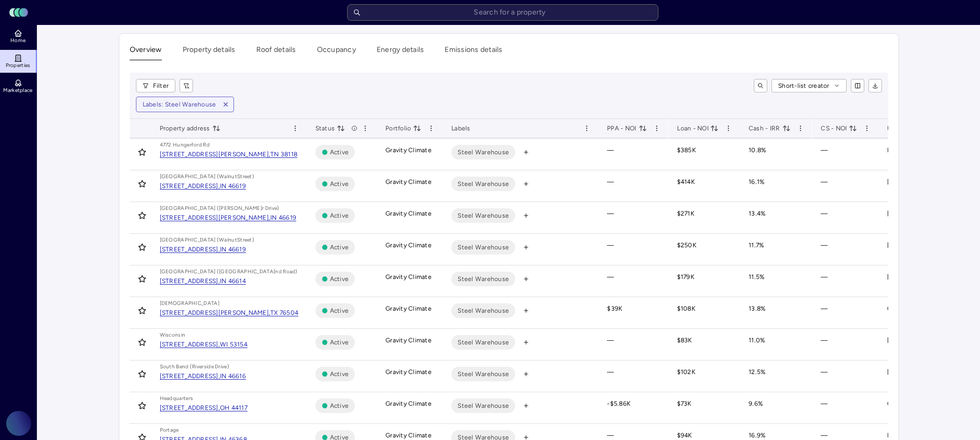
click at [722, 131] on div "Loan - NOI" at bounding box center [705, 128] width 56 height 10
click at [789, 131] on icon "toggle sorting" at bounding box center [787, 128] width 8 height 8
click at [780, 118] on div "Filter Short-list creator Labels: Steel Warehouse" at bounding box center [509, 96] width 759 height 46
click at [783, 129] on icon "toggle sorting" at bounding box center [787, 128] width 8 height 8
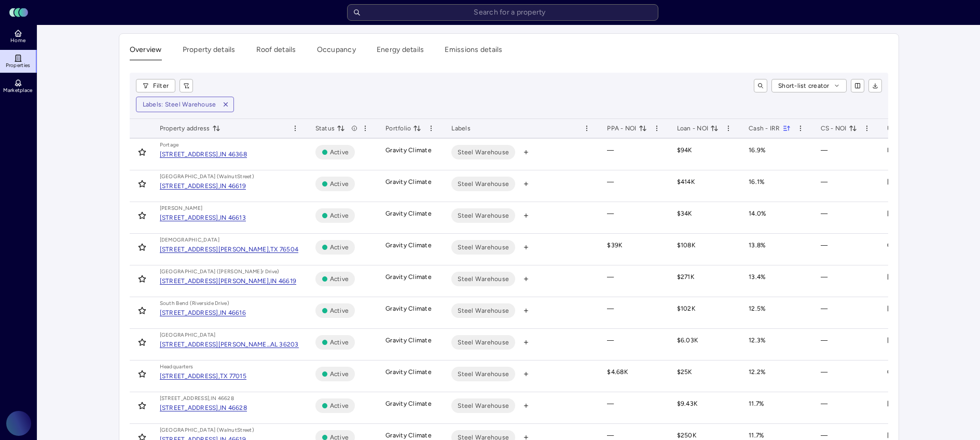
click at [785, 128] on icon "toggle sorting" at bounding box center [785, 128] width 3 height 0
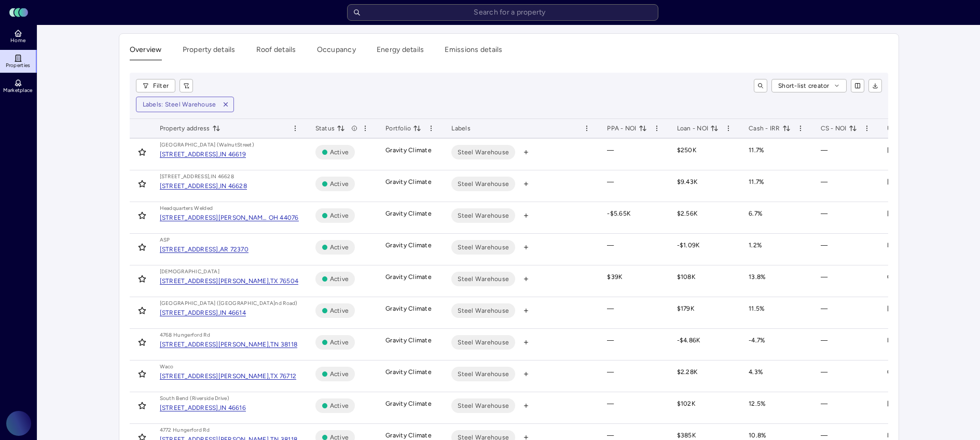
click at [786, 130] on icon "toggle sorting" at bounding box center [787, 128] width 8 height 8
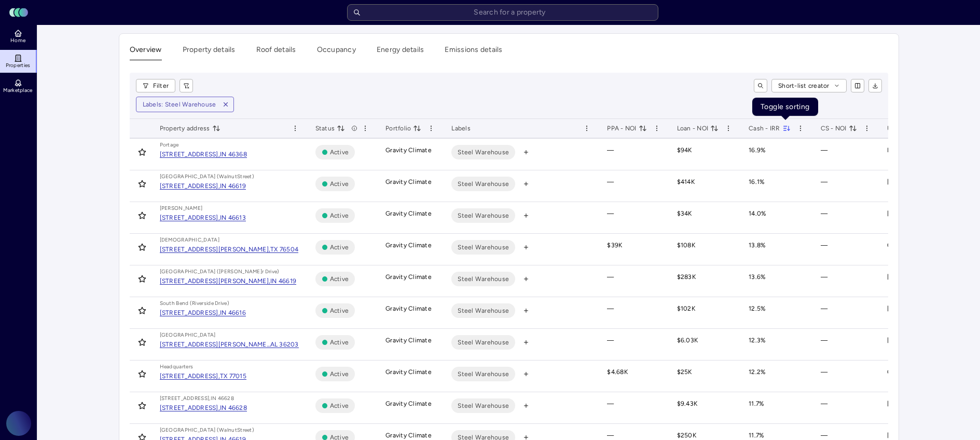
click at [784, 129] on icon "toggle sorting" at bounding box center [787, 128] width 8 height 8
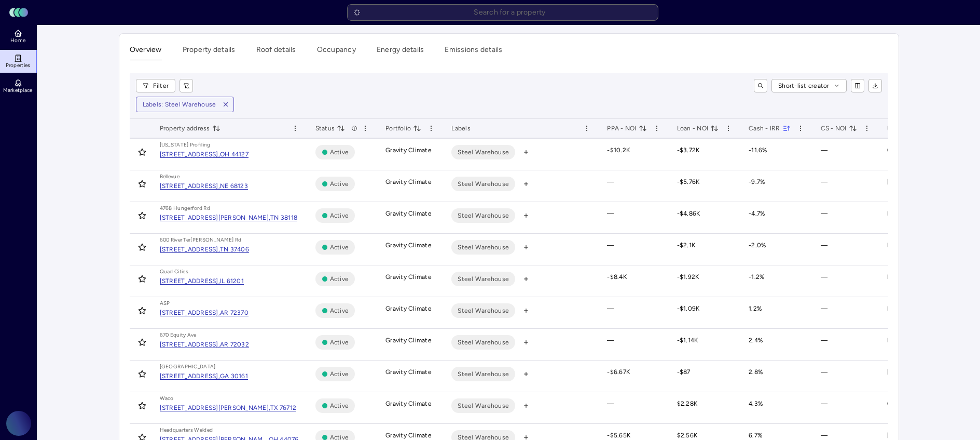
click at [786, 128] on icon "toggle sorting" at bounding box center [787, 128] width 8 height 8
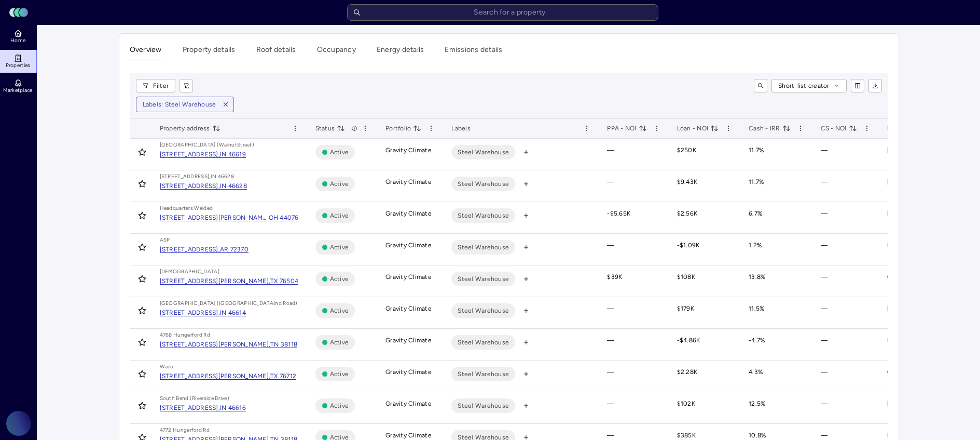
click at [786, 128] on icon "toggle sorting" at bounding box center [787, 128] width 8 height 8
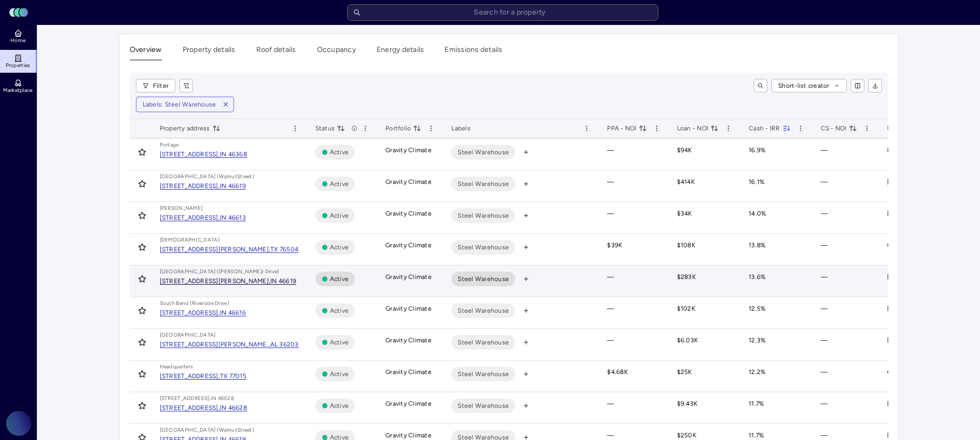
click at [233, 283] on div "[STREET_ADDRESS][PERSON_NAME]," at bounding box center [215, 281] width 111 height 6
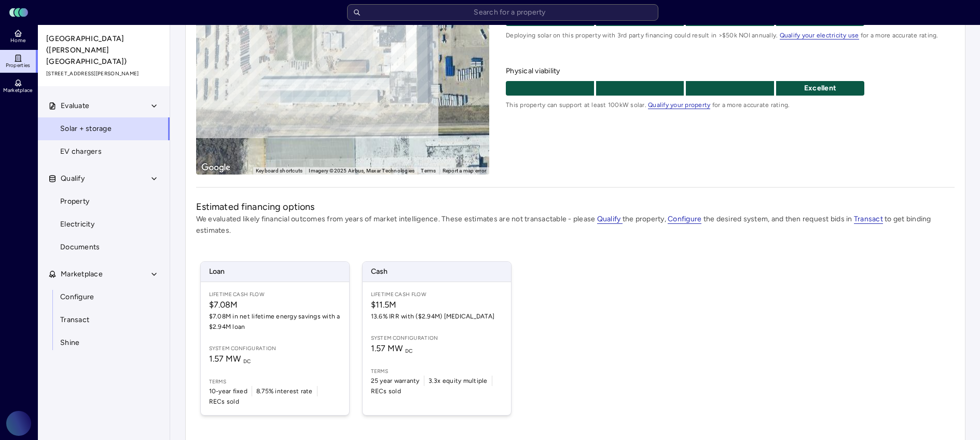
scroll to position [161, 0]
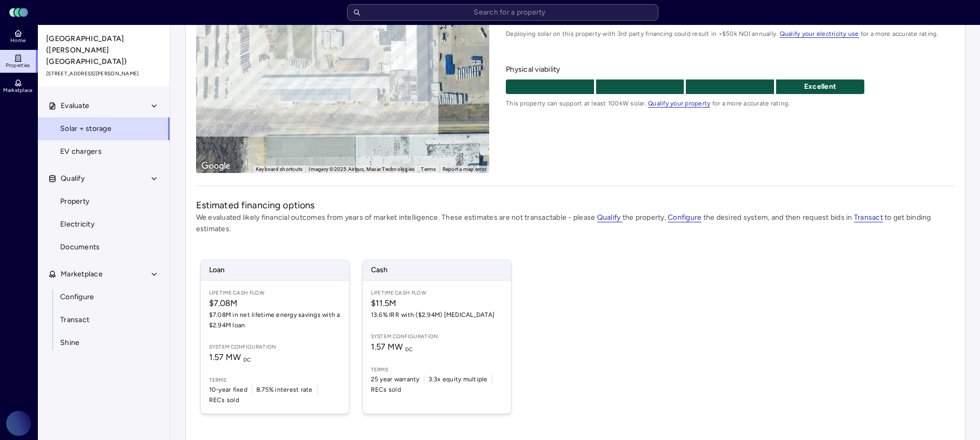
click at [589, 272] on div "Loan Lifetime Cash Flow $7.08M $7.08M in net lifetime energy savings with a $2.…" at bounding box center [575, 336] width 759 height 179
click at [552, 274] on div "Loan Lifetime Cash Flow $7.08M $7.08M in net lifetime energy savings with a $2.…" at bounding box center [575, 336] width 759 height 179
click at [521, 301] on div "Loan Lifetime Cash Flow $7.08M $7.08M in net lifetime energy savings with a $2.…" at bounding box center [575, 336] width 759 height 179
click at [522, 334] on div "Loan Lifetime Cash Flow $7.08M $7.08M in net lifetime energy savings with a $2.…" at bounding box center [575, 336] width 759 height 179
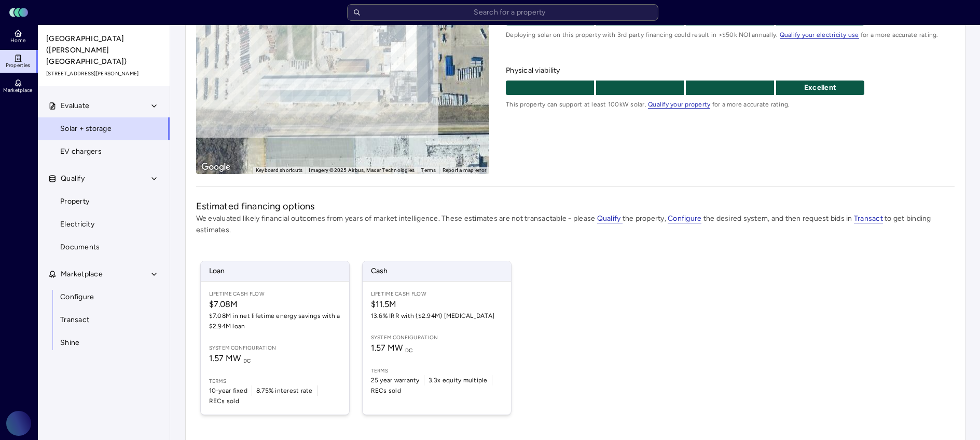
scroll to position [0, 0]
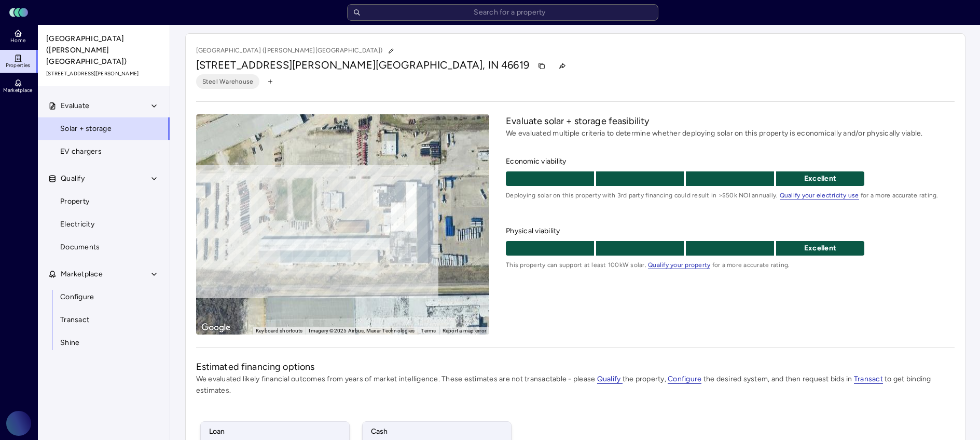
click at [14, 54] on icon at bounding box center [18, 58] width 8 height 8
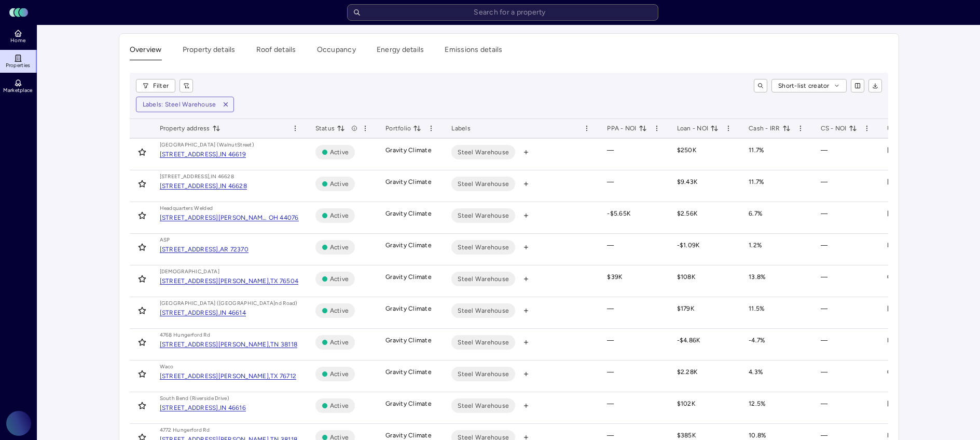
click at [784, 126] on icon "toggle sorting" at bounding box center [785, 128] width 3 height 5
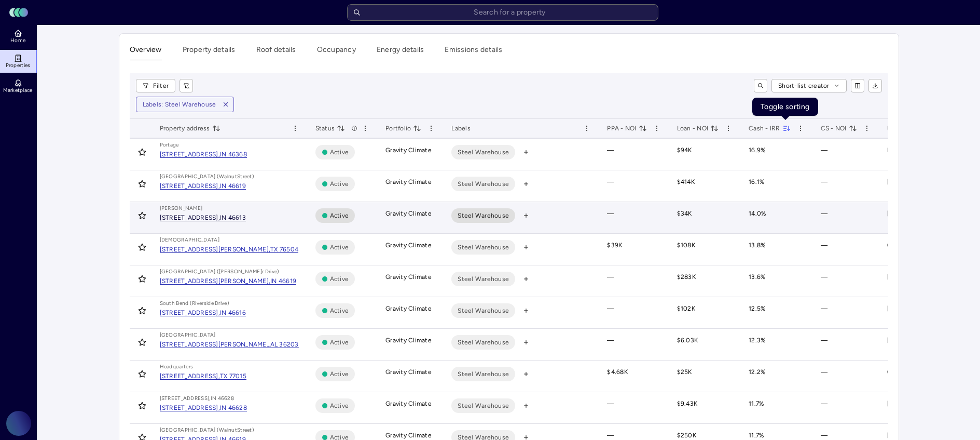
click at [195, 219] on div "[STREET_ADDRESS]," at bounding box center [190, 217] width 60 height 6
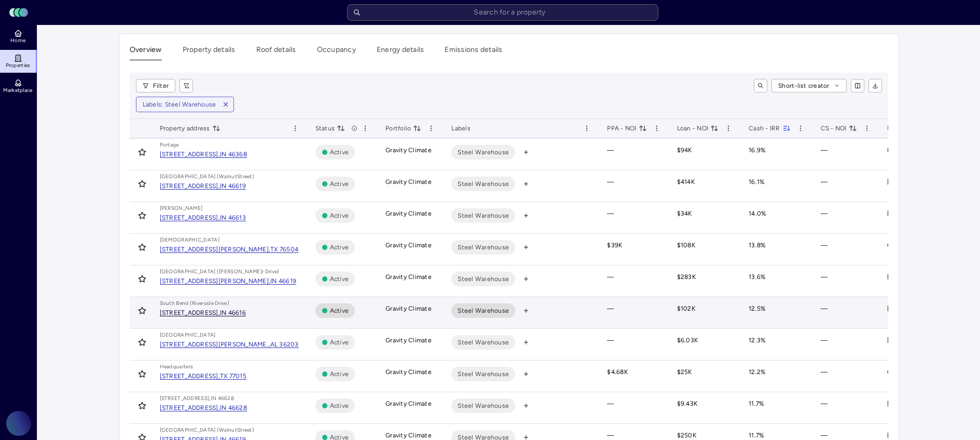
click at [220, 313] on div "[STREET_ADDRESS]," at bounding box center [190, 312] width 60 height 6
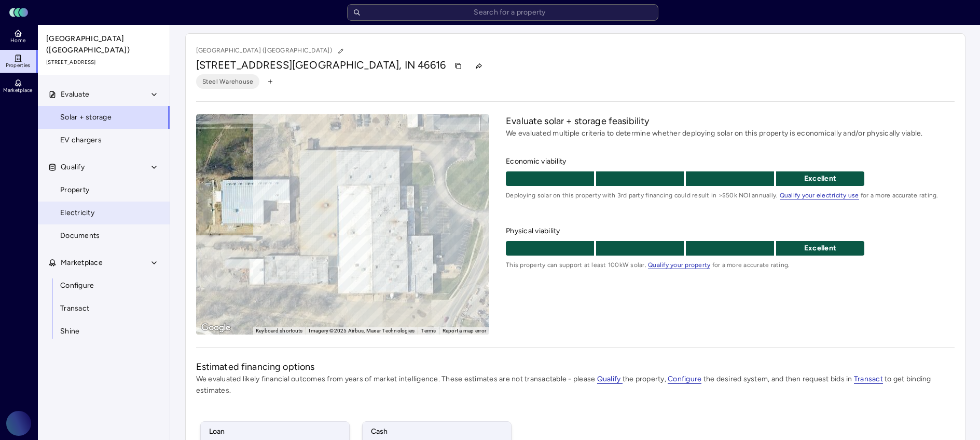
click at [131, 201] on link "Electricity" at bounding box center [103, 212] width 133 height 23
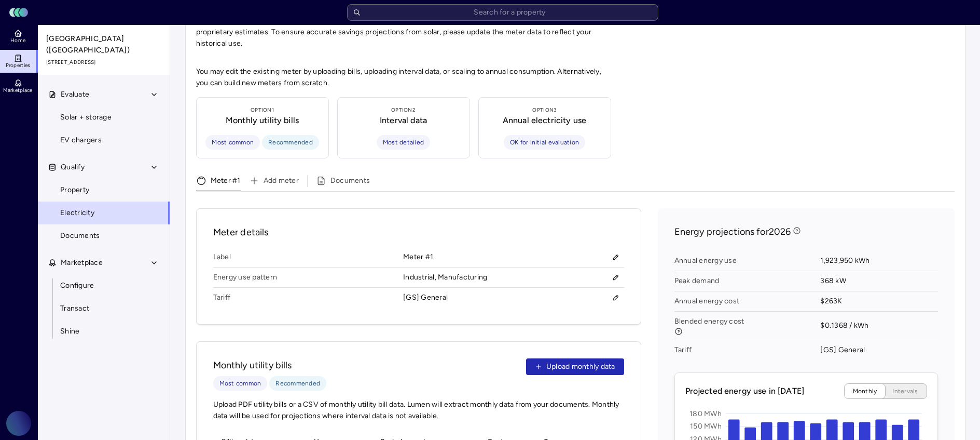
scroll to position [316, 0]
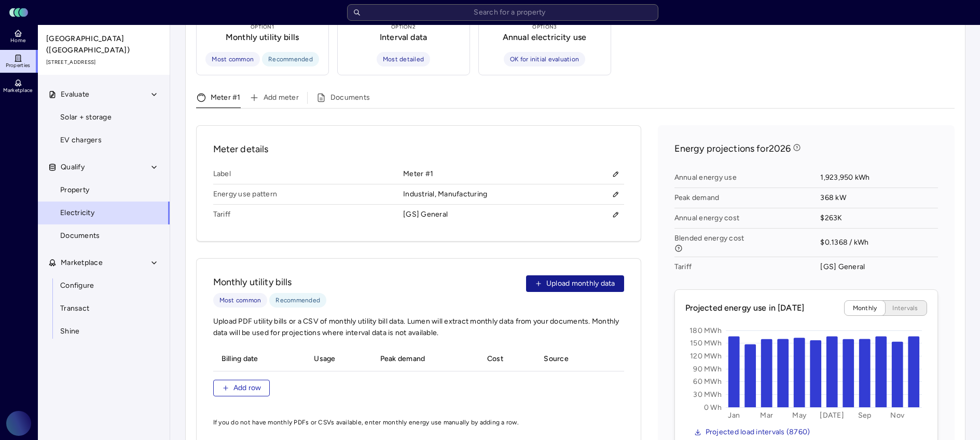
click at [553, 278] on span "Upload monthly data" at bounding box center [581, 283] width 69 height 11
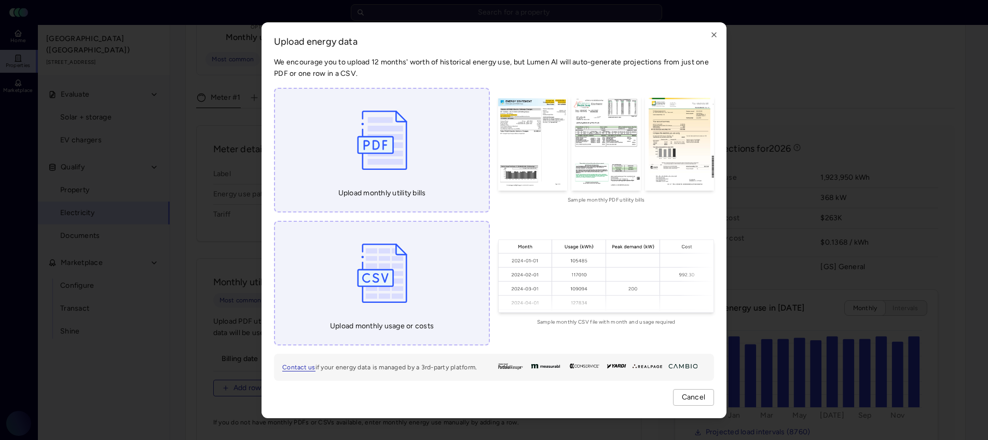
click at [455, 176] on div "Upload monthly utility bills" at bounding box center [382, 150] width 216 height 125
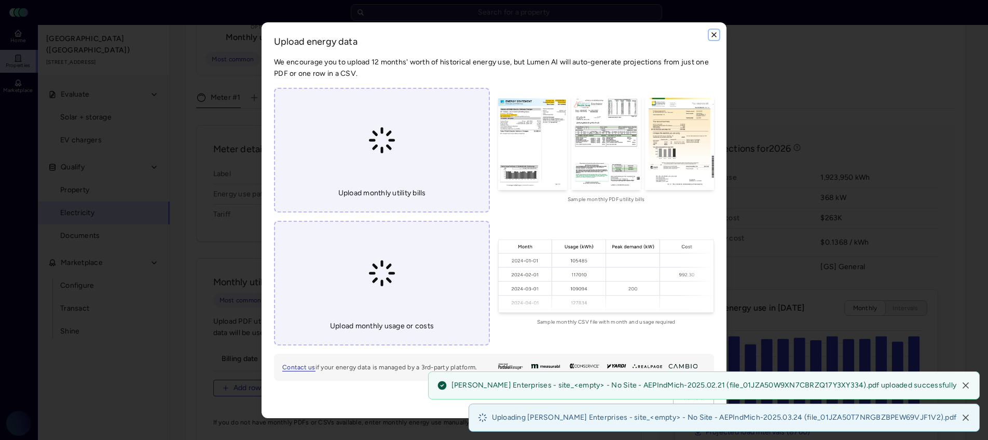
click at [712, 34] on icon "button" at bounding box center [714, 35] width 8 height 8
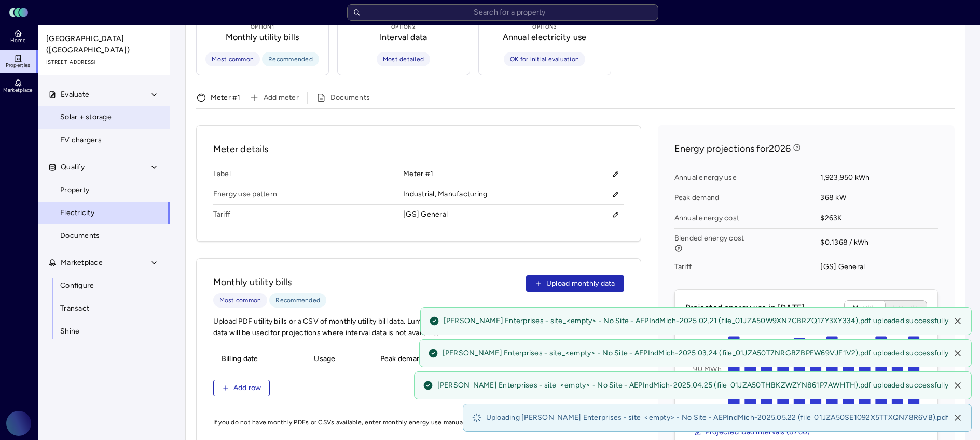
click at [135, 110] on link "Solar + storage" at bounding box center [103, 117] width 133 height 23
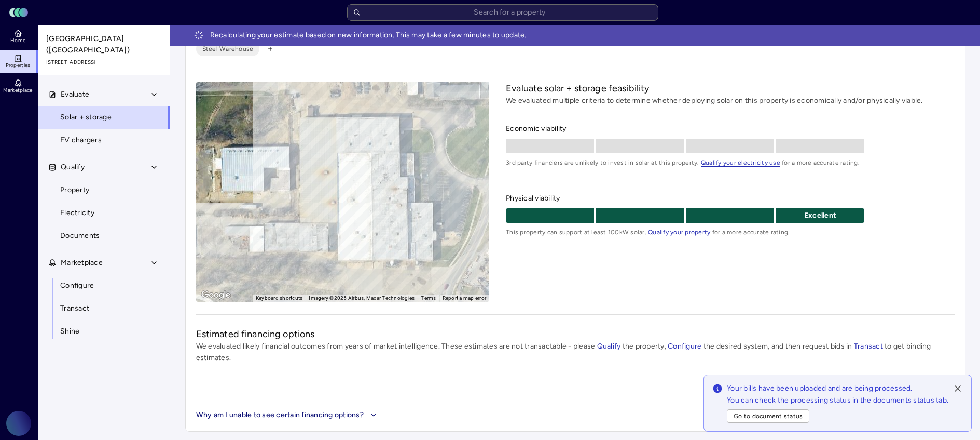
scroll to position [53, 0]
click at [565, 290] on div "Evaluate solar + storage feasibility We evaluated multiple criteria to determin…" at bounding box center [730, 191] width 448 height 220
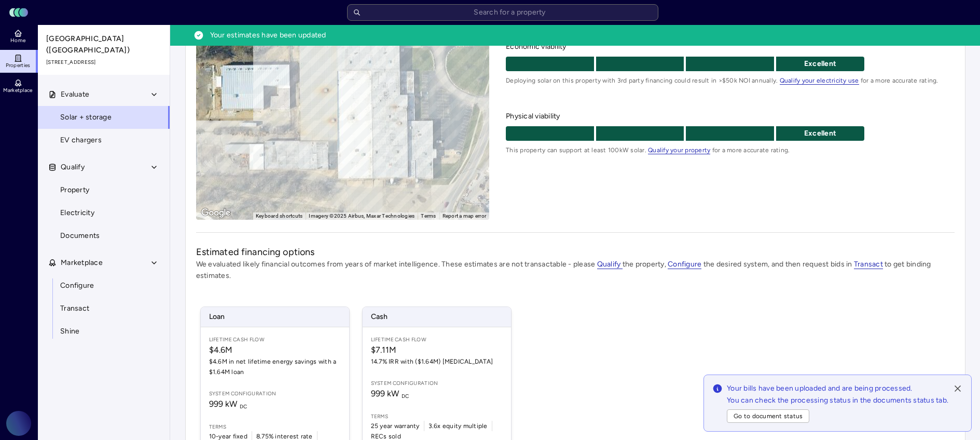
scroll to position [136, 0]
click at [520, 321] on div "Loan Lifetime Cash Flow $4.6M $4.6M in net lifetime energy savings with a $1.64…" at bounding box center [575, 382] width 759 height 179
click at [521, 310] on div "Loan Lifetime Cash Flow $4.6M $4.6M in net lifetime energy savings with a $1.64…" at bounding box center [575, 382] width 759 height 179
click at [518, 300] on div "Loan Lifetime Cash Flow $4.6M $4.6M in net lifetime energy savings with a $1.64…" at bounding box center [575, 382] width 759 height 179
click at [529, 305] on div "Loan Lifetime Cash Flow $4.6M $4.6M in net lifetime energy savings with a $1.64…" at bounding box center [575, 382] width 759 height 179
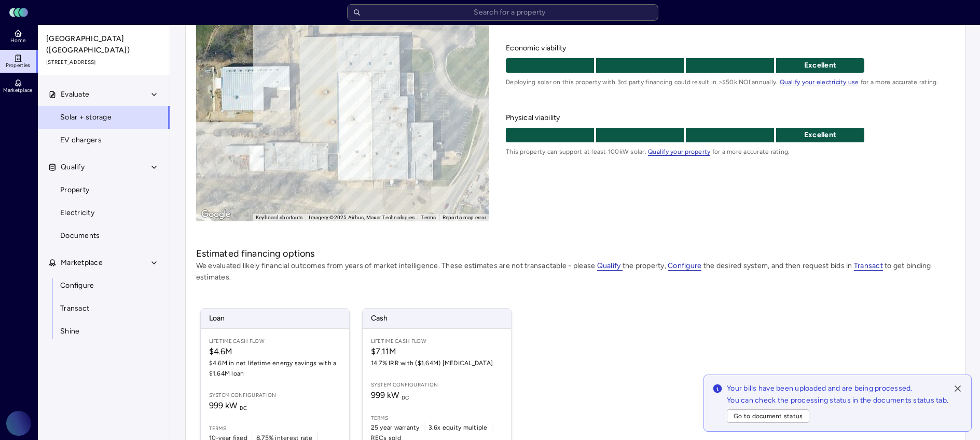
scroll to position [0, 0]
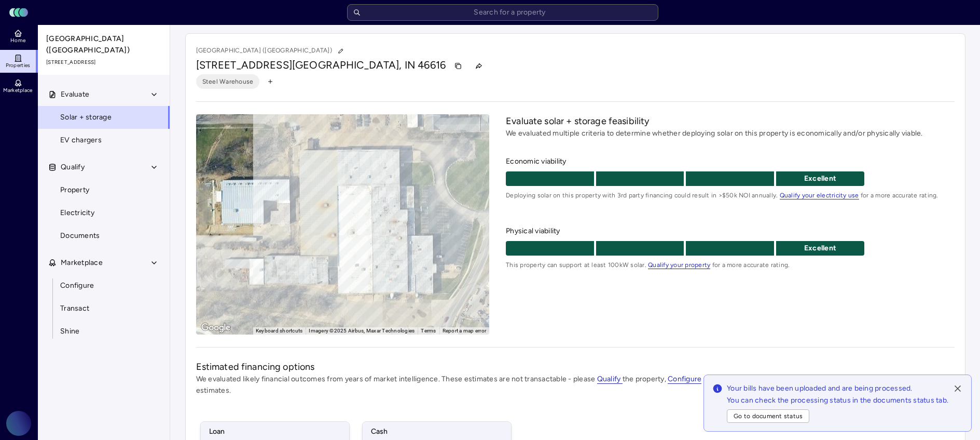
click at [94, 112] on span "Solar + storage" at bounding box center [85, 117] width 51 height 11
click at [22, 61] on link "Properties" at bounding box center [19, 61] width 38 height 23
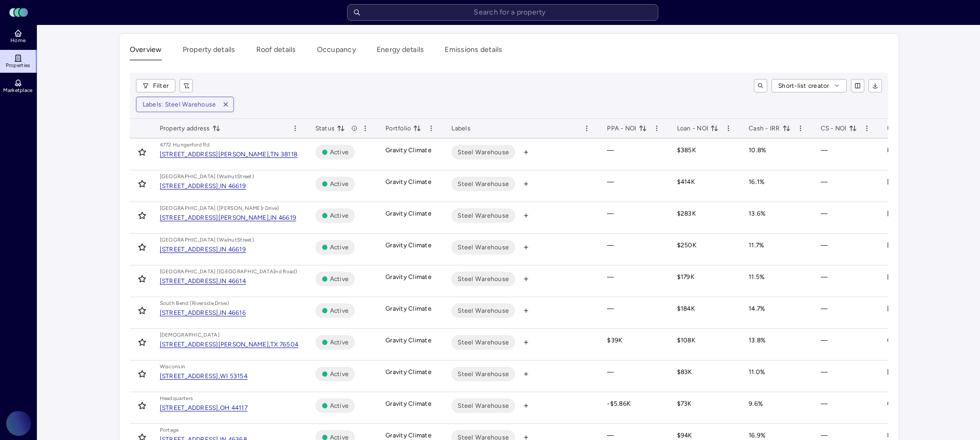
click at [778, 126] on span "Cash - IRR" at bounding box center [770, 128] width 42 height 10
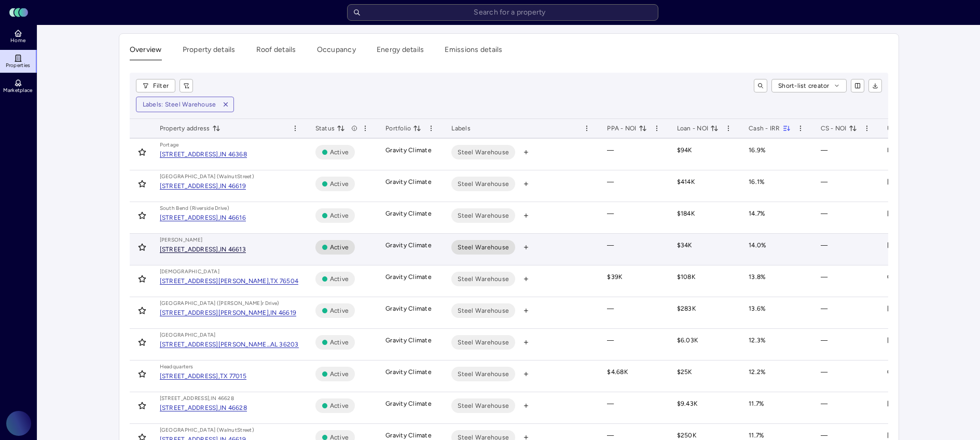
click at [246, 249] on div "IN 46613" at bounding box center [233, 249] width 26 height 6
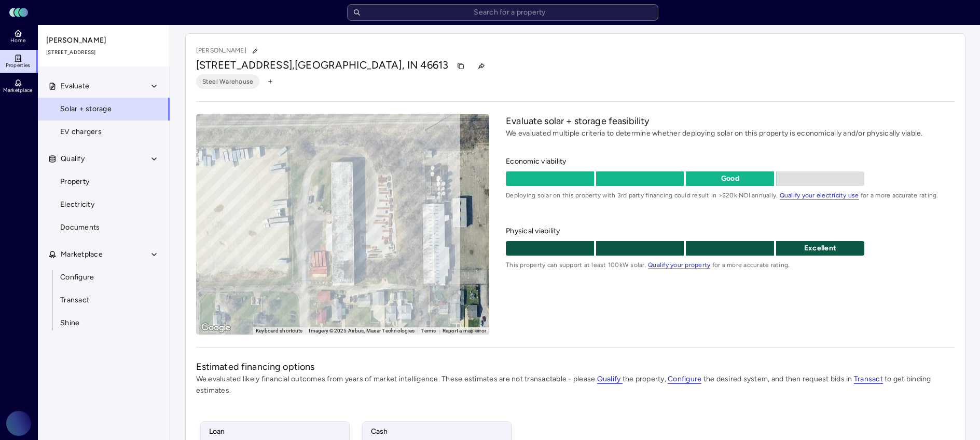
click at [16, 65] on span "Properties" at bounding box center [18, 65] width 25 height 6
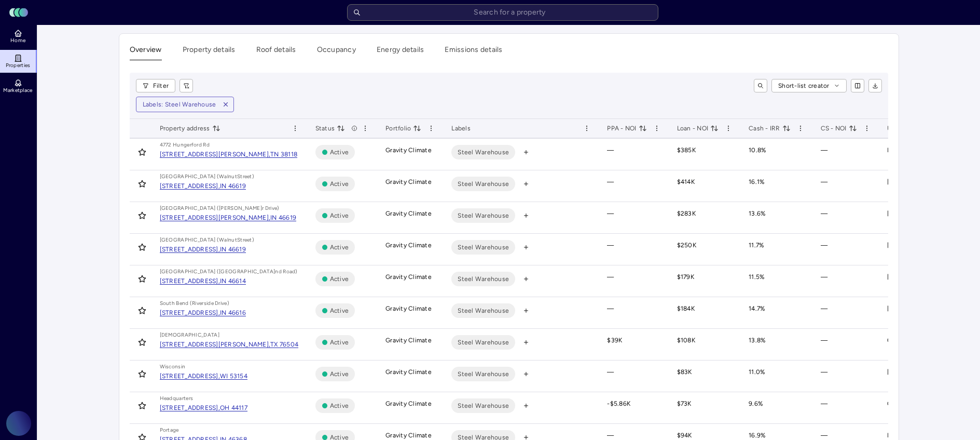
click at [780, 124] on span "Cash - IRR" at bounding box center [770, 128] width 42 height 10
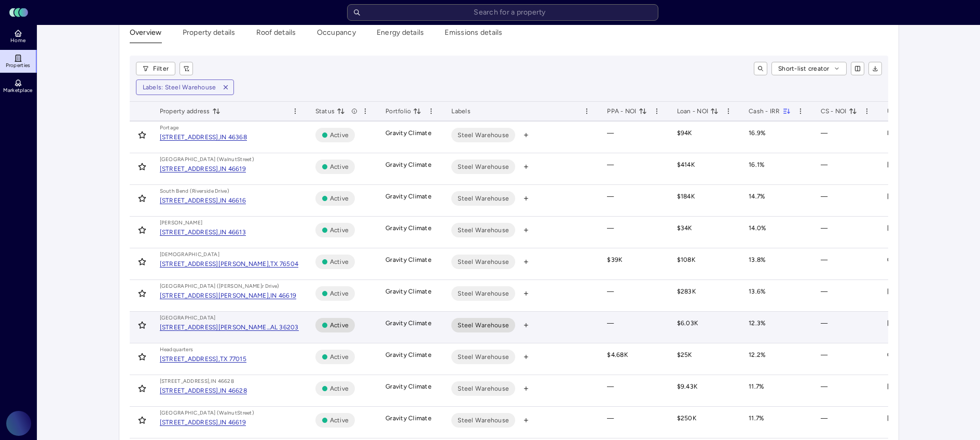
scroll to position [23, 0]
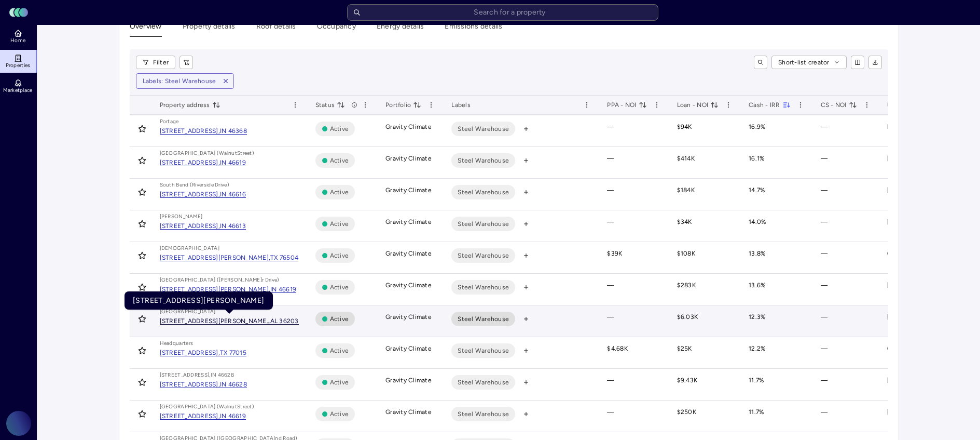
click at [269, 318] on div "[STREET_ADDRESS][PERSON_NAME]," at bounding box center [215, 321] width 111 height 6
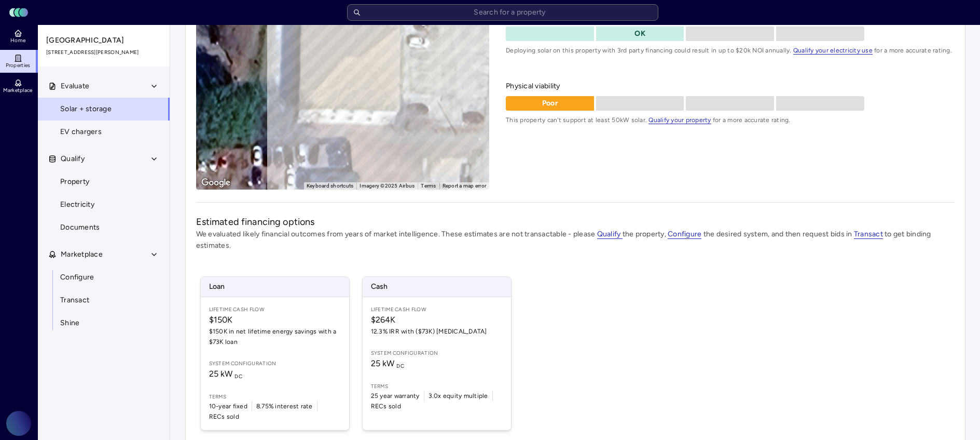
scroll to position [152, 0]
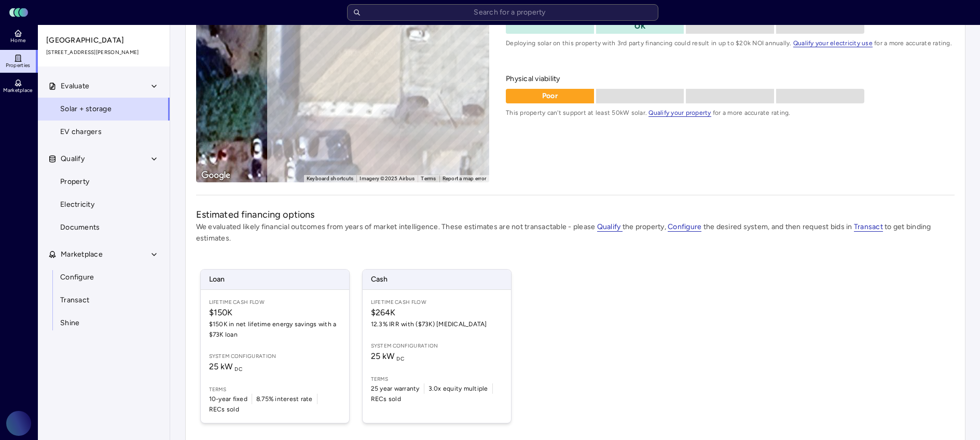
click at [21, 63] on span "Properties" at bounding box center [18, 65] width 25 height 6
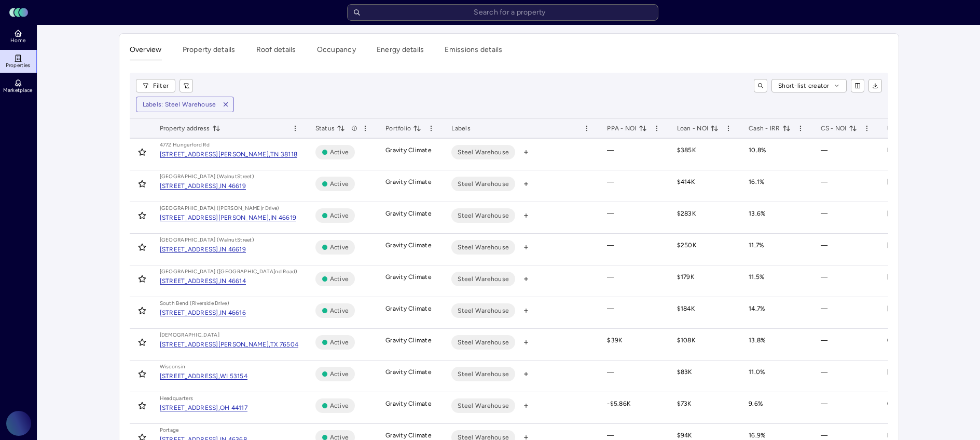
scroll to position [20, 0]
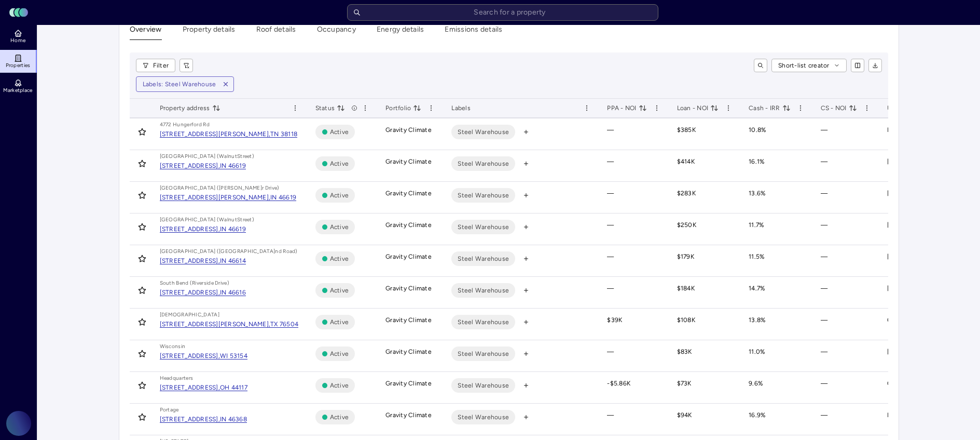
click at [784, 108] on icon "toggle sorting" at bounding box center [787, 108] width 8 height 8
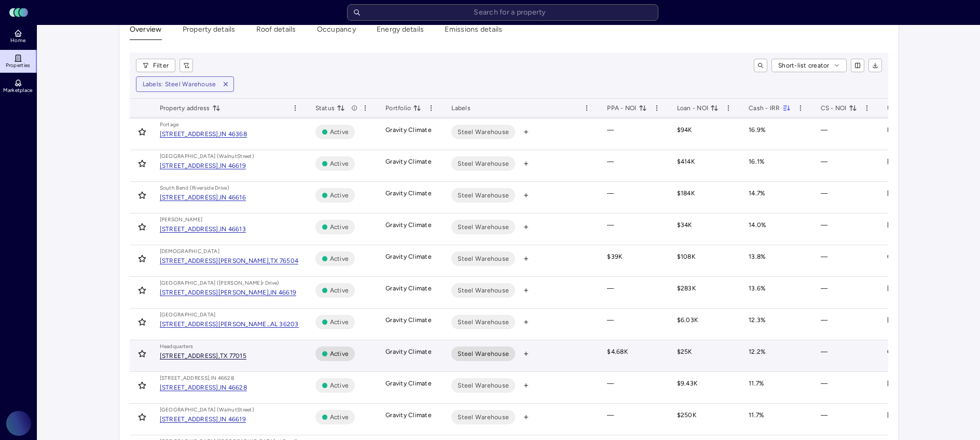
click at [247, 355] on div "TX 77015" at bounding box center [233, 355] width 26 height 6
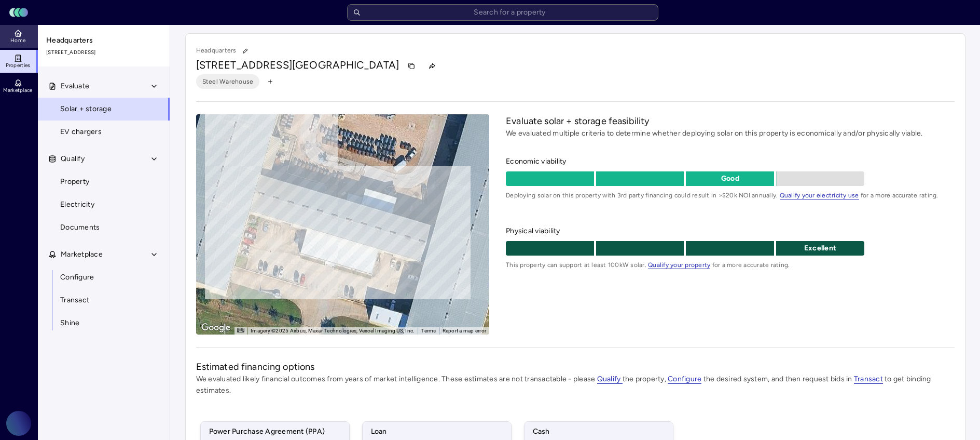
click at [22, 34] on link "Home" at bounding box center [19, 36] width 38 height 23
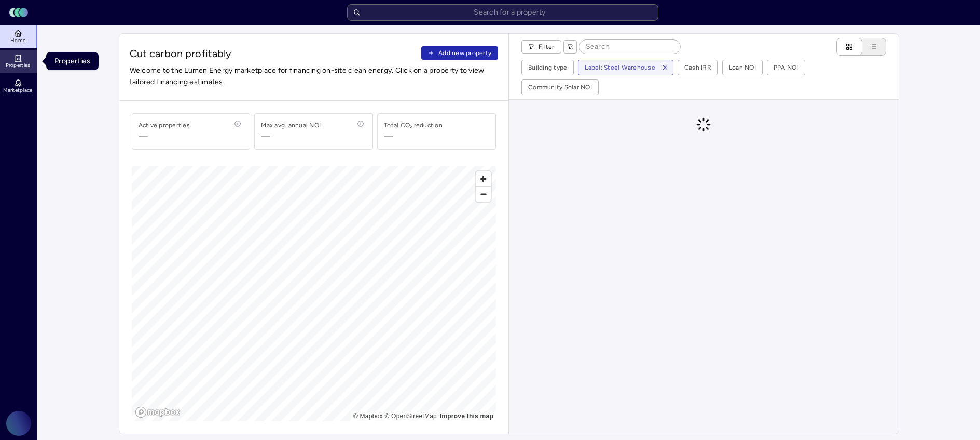
click at [18, 58] on icon at bounding box center [18, 58] width 8 height 8
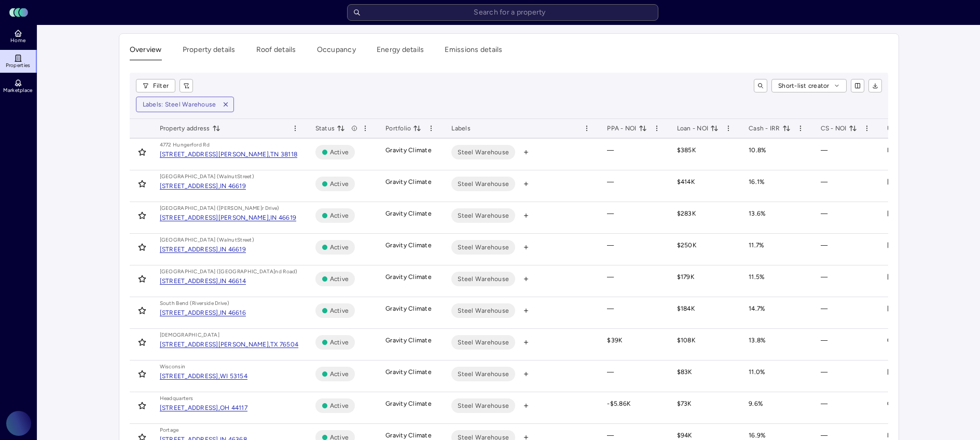
click at [546, 88] on div "Short-list creator" at bounding box center [541, 85] width 681 height 13
